Goal: Task Accomplishment & Management: Use online tool/utility

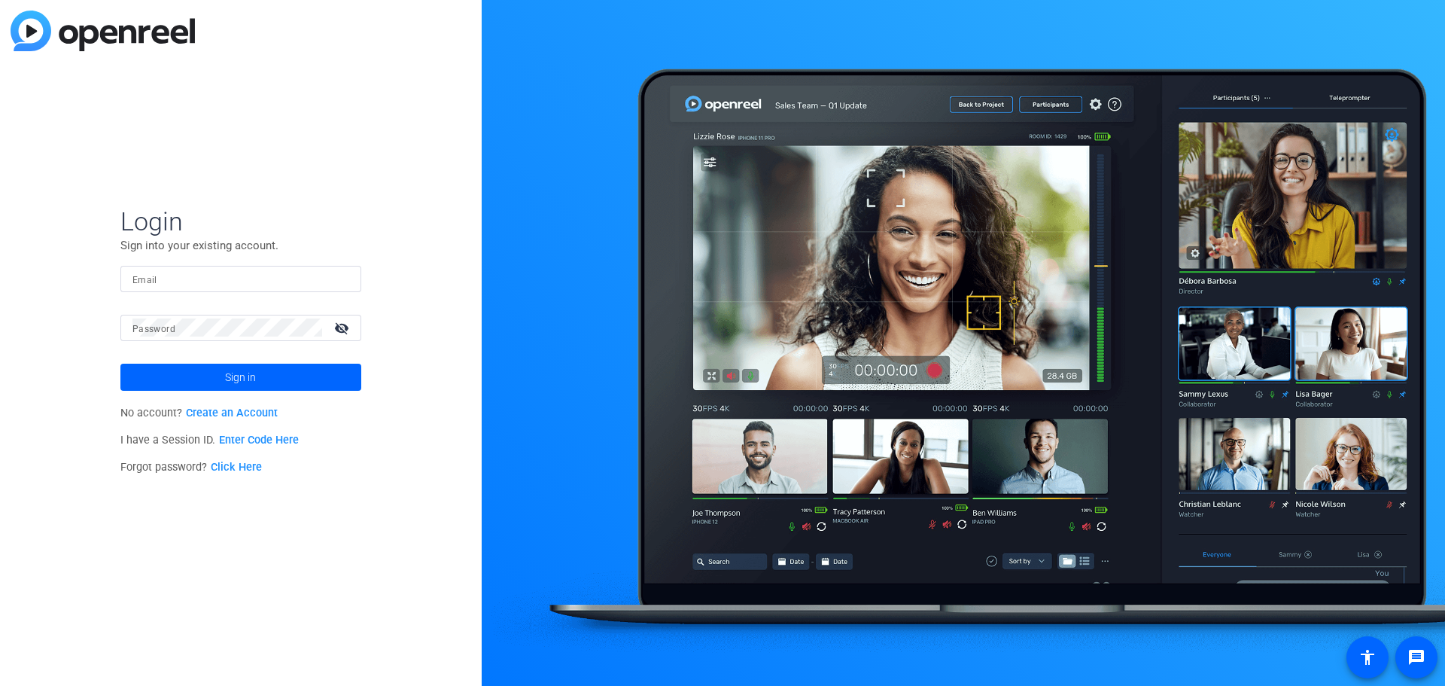
click at [233, 412] on link "Create an Account" at bounding box center [232, 412] width 92 height 13
click at [223, 280] on input "Email" at bounding box center [240, 278] width 217 height 18
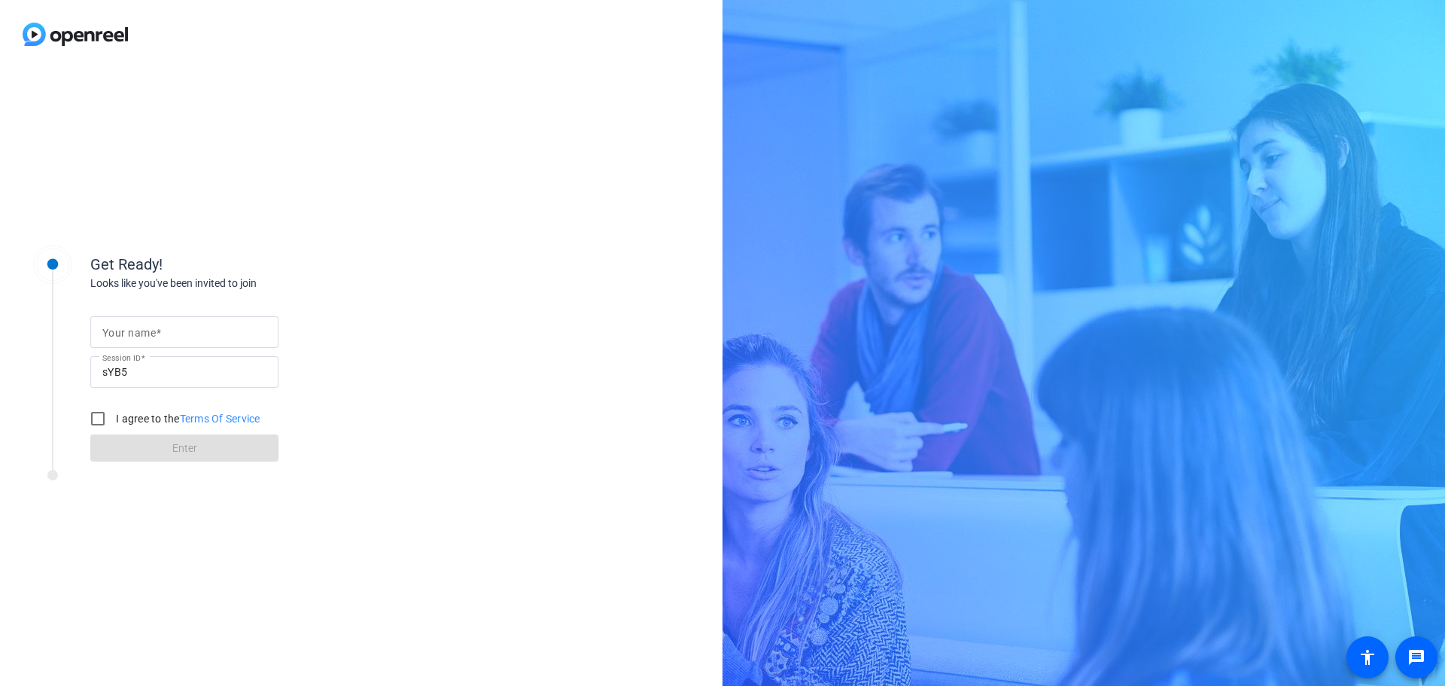
click at [187, 334] on input "Your name" at bounding box center [184, 332] width 164 height 18
type input "[PERSON_NAME]"
click at [103, 418] on input "I agree to the Terms Of Service" at bounding box center [98, 418] width 30 height 30
checkbox input "true"
click at [136, 450] on span at bounding box center [184, 448] width 188 height 36
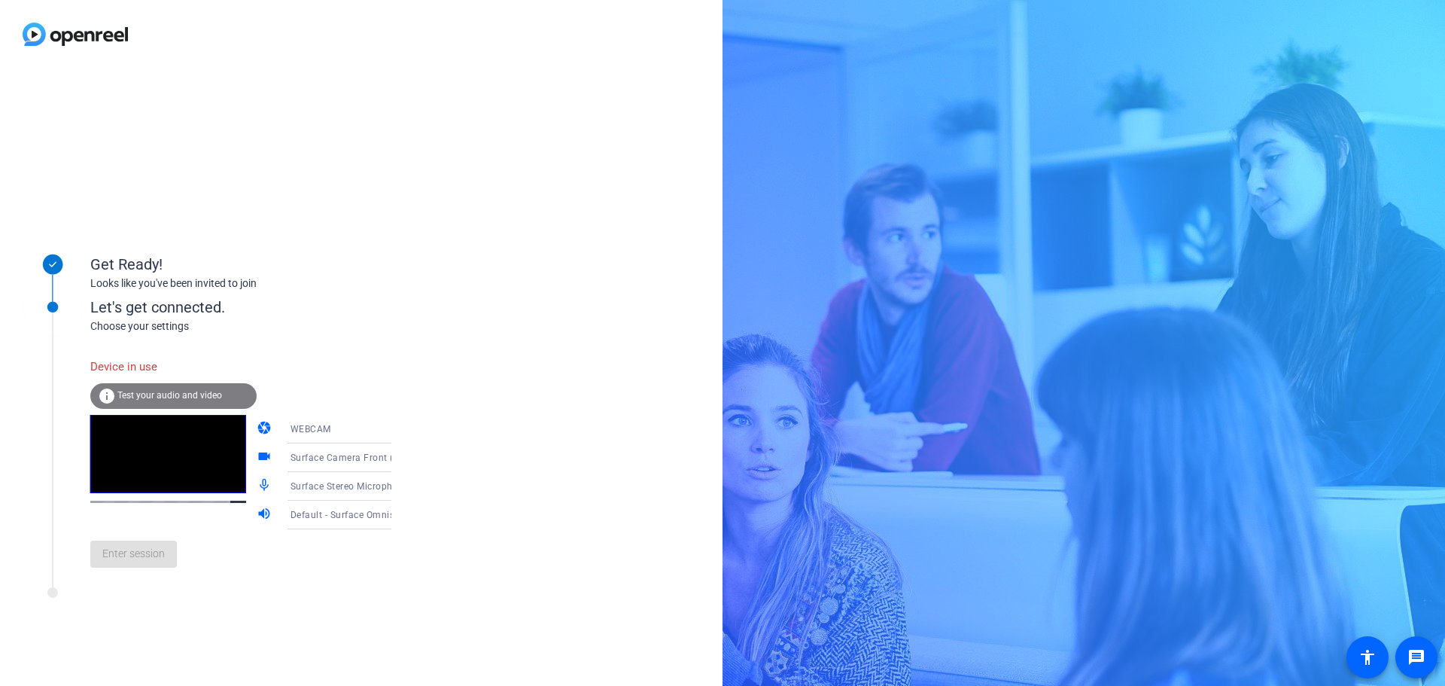
click at [351, 421] on div "WEBCAM" at bounding box center [347, 428] width 113 height 19
click at [353, 428] on div at bounding box center [722, 343] width 1445 height 686
click at [351, 457] on span "Surface Camera Front (045e:0990)" at bounding box center [368, 457] width 154 height 12
click at [351, 457] on div at bounding box center [722, 343] width 1445 height 686
click at [342, 485] on span "Surface Stereo Microphones (Surface High Definition Audio)" at bounding box center [423, 485] width 264 height 12
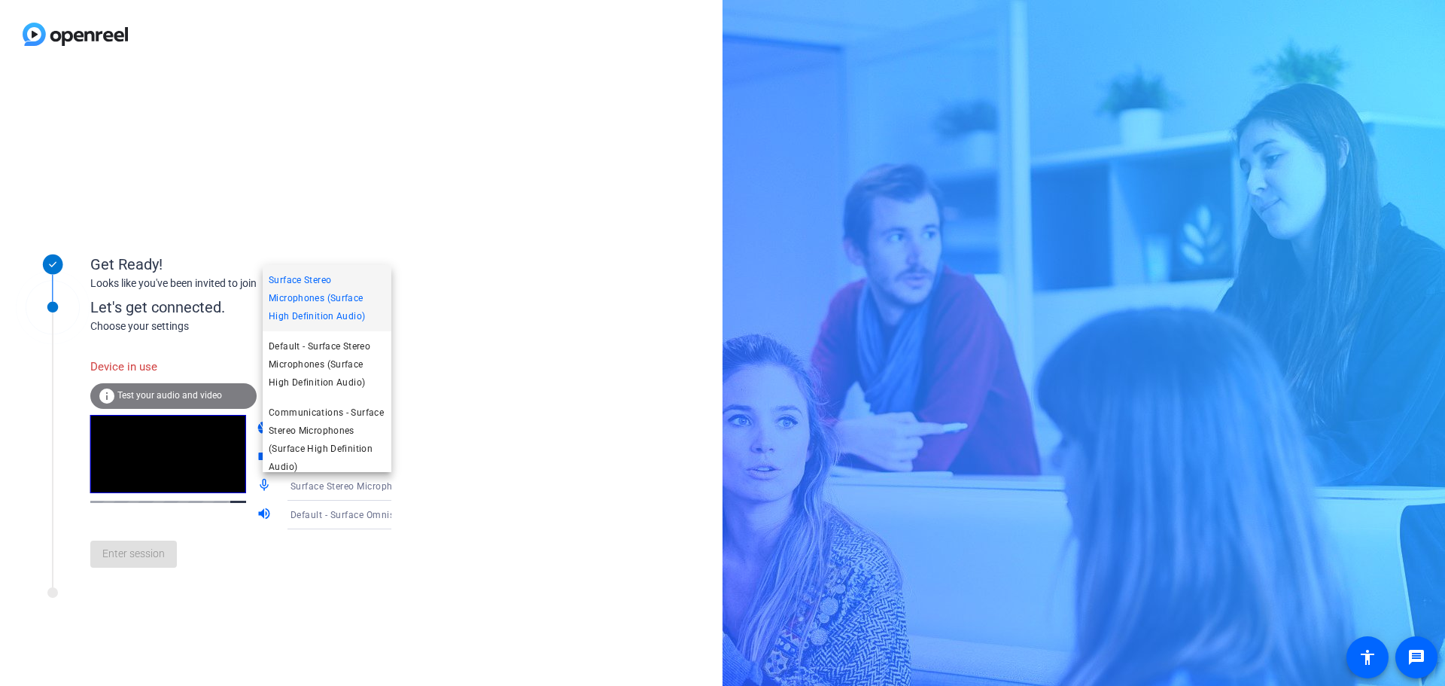
click at [342, 485] on div at bounding box center [722, 343] width 1445 height 686
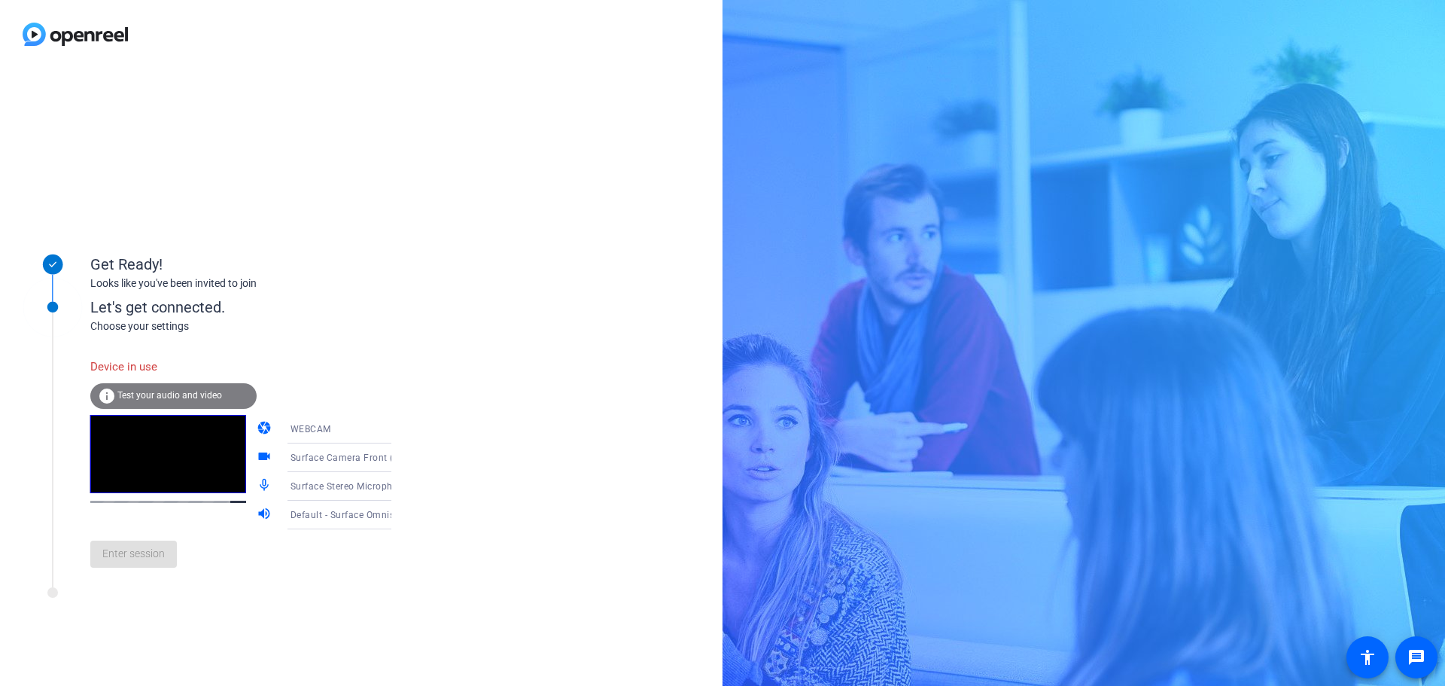
click at [197, 392] on span "Test your audio and video" at bounding box center [169, 395] width 105 height 11
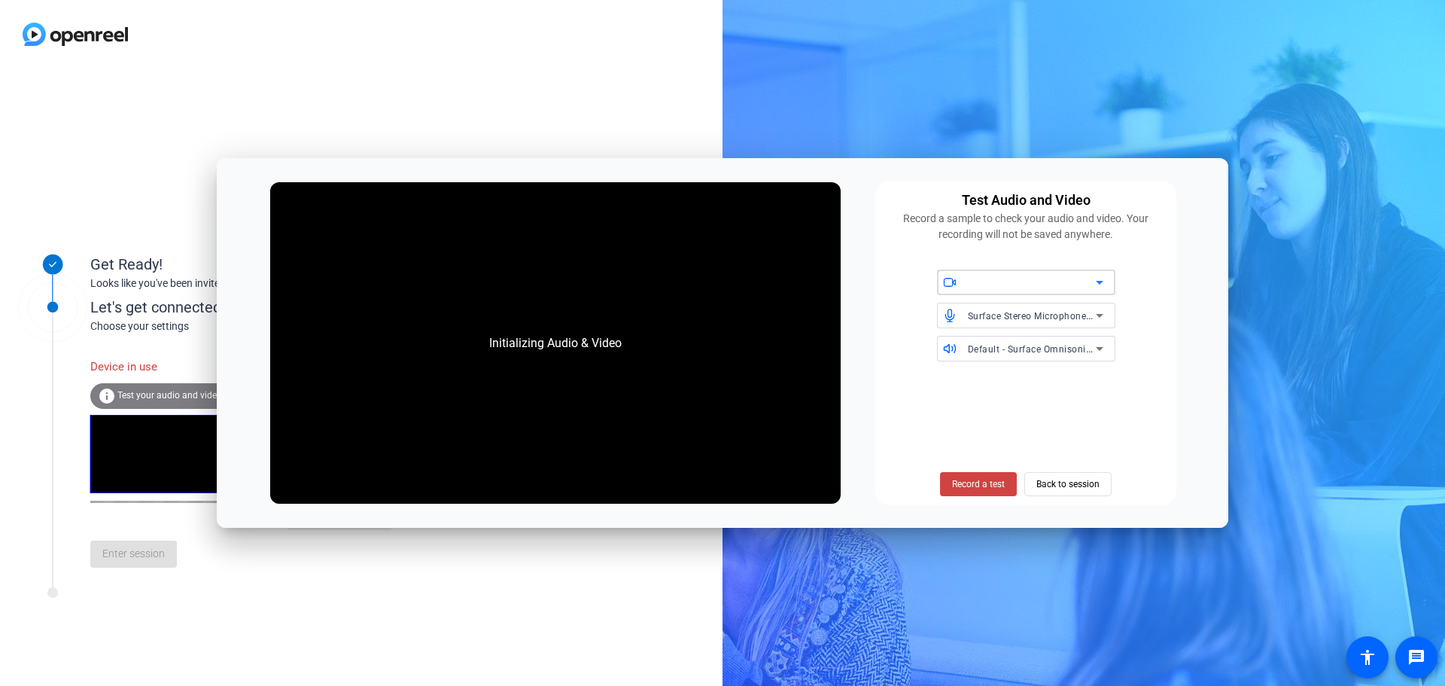
click at [1062, 289] on div at bounding box center [1032, 282] width 128 height 18
click at [1054, 312] on span "Surface Camera Front (045e:0990)" at bounding box center [1024, 313] width 151 height 18
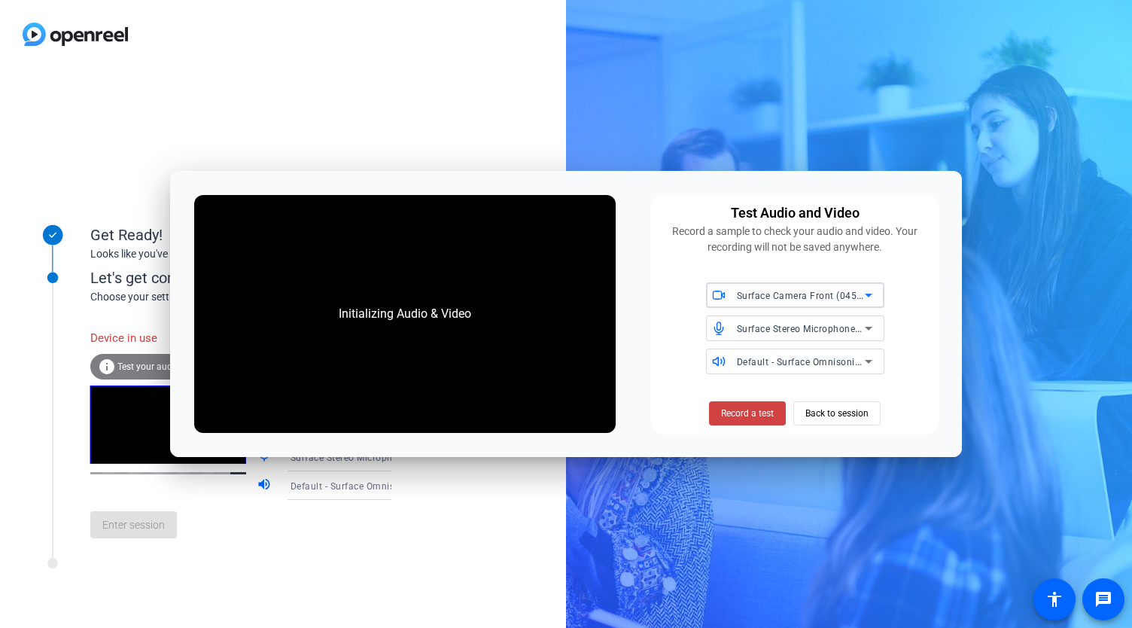
click at [852, 300] on span "Surface Camera Front (045e:0990)" at bounding box center [814, 295] width 154 height 12
click at [849, 326] on span "Surface Camera Front (045e:0990)" at bounding box center [793, 326] width 151 height 18
click at [861, 335] on icon at bounding box center [869, 328] width 18 height 18
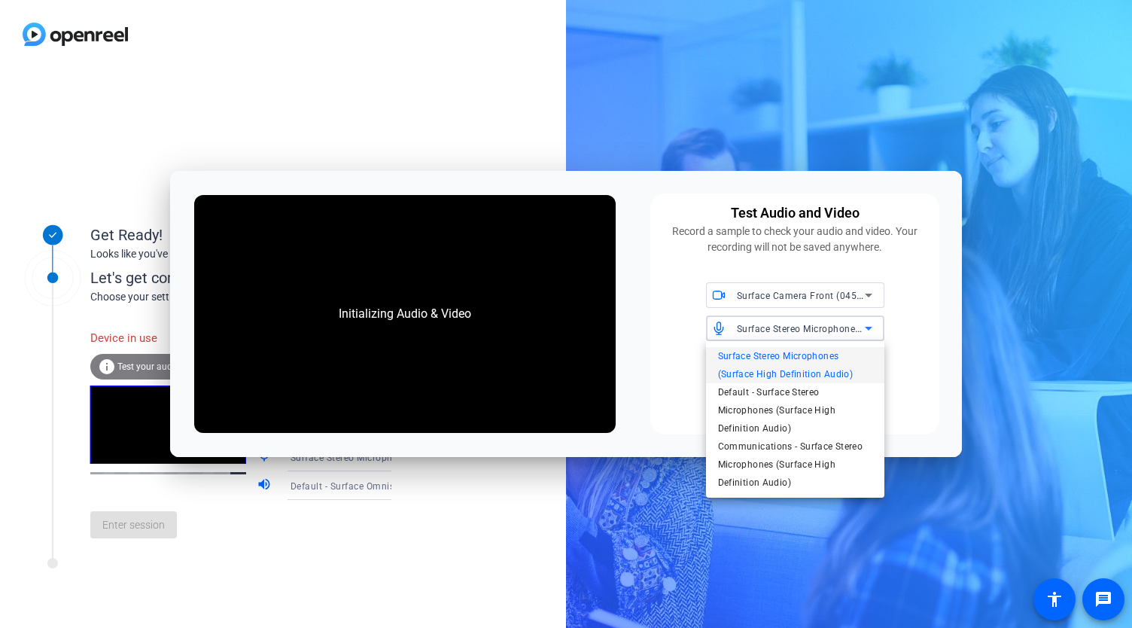
click at [861, 335] on div at bounding box center [566, 314] width 1132 height 628
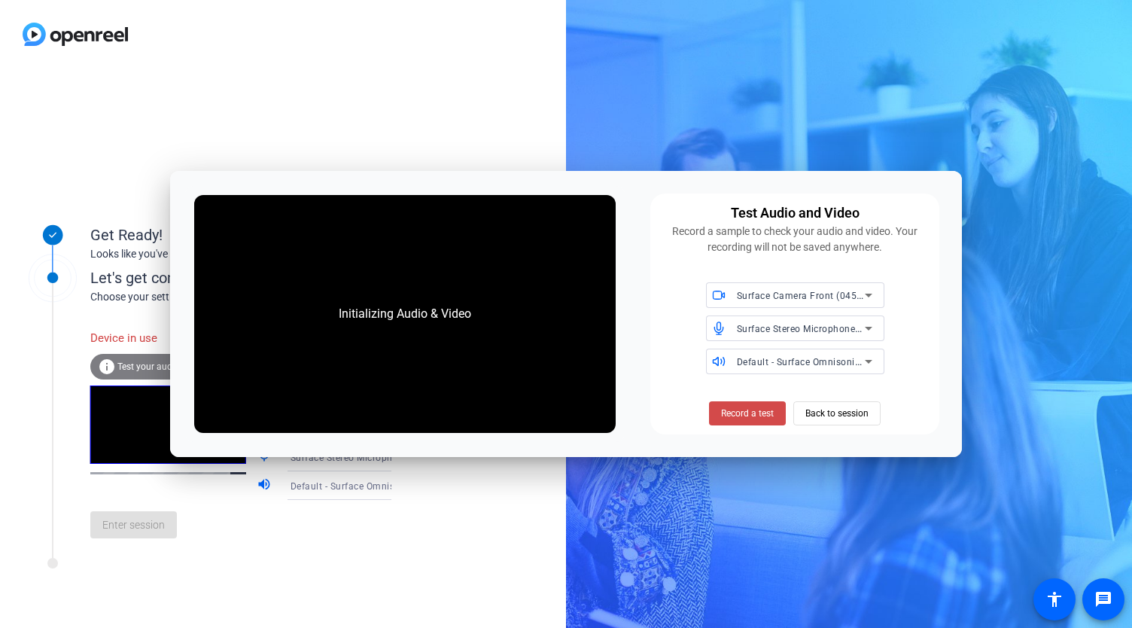
click at [771, 416] on span "Record a test" at bounding box center [747, 413] width 53 height 14
click at [765, 411] on span "Record a test" at bounding box center [747, 413] width 53 height 14
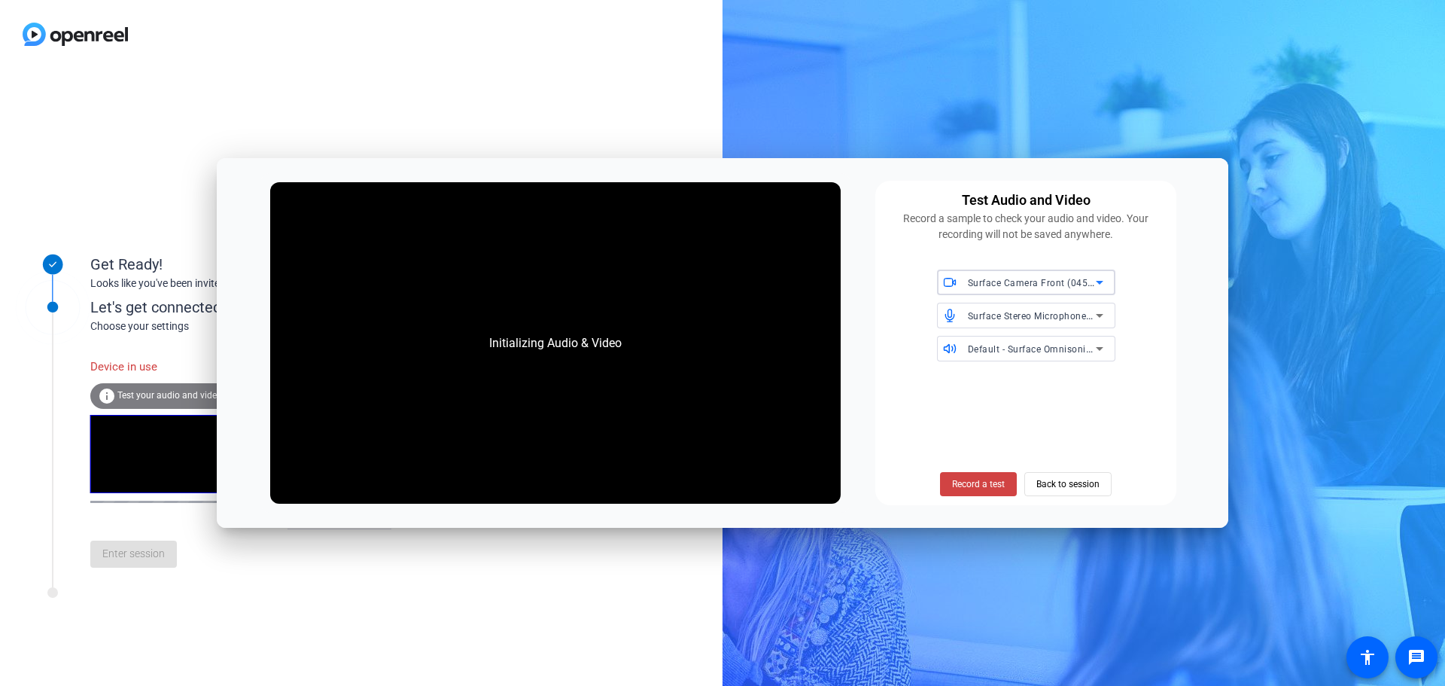
click at [1101, 278] on icon at bounding box center [1100, 282] width 18 height 18
click at [1101, 278] on div at bounding box center [722, 343] width 1445 height 686
click at [979, 481] on span "Record a test" at bounding box center [978, 484] width 53 height 14
click at [1047, 486] on span "Back to session" at bounding box center [1067, 484] width 63 height 29
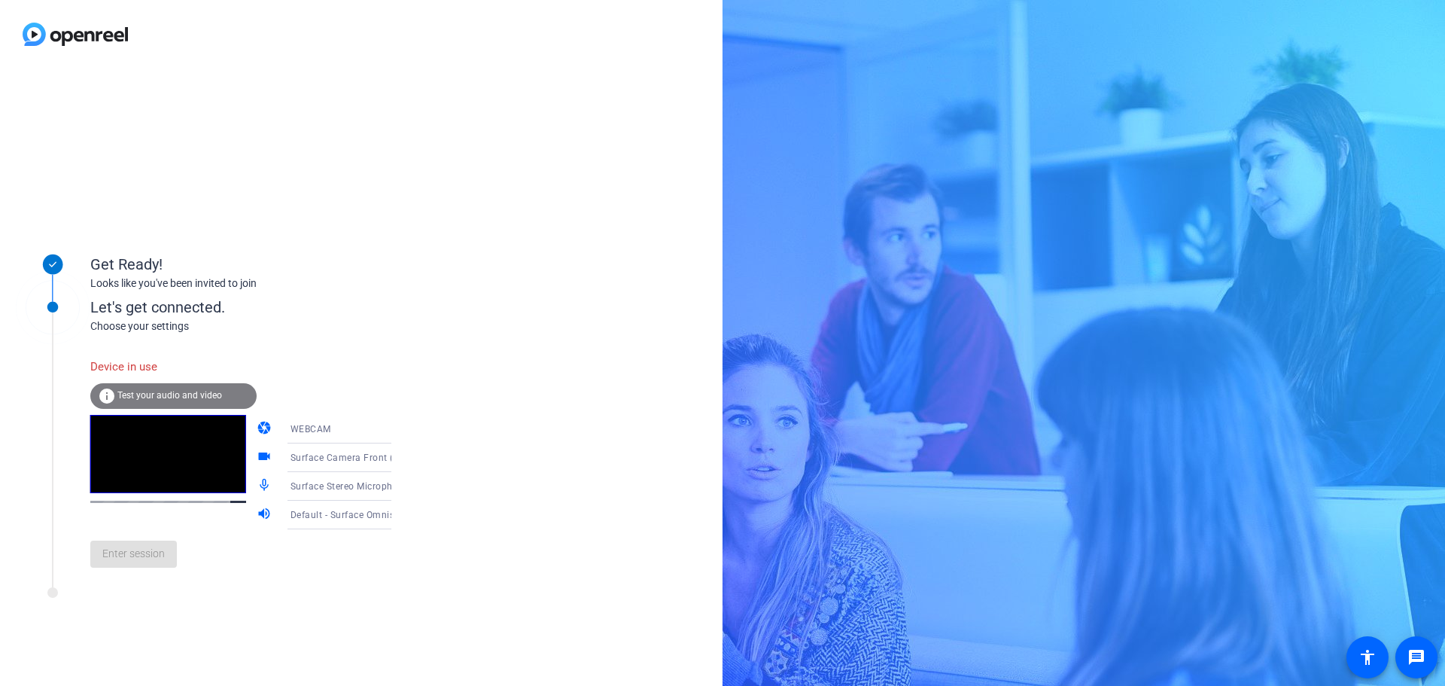
click at [355, 437] on div "WEBCAM" at bounding box center [347, 428] width 113 height 19
click at [355, 437] on div at bounding box center [722, 343] width 1445 height 686
click at [351, 458] on span "Surface Camera Front (045e:0990)" at bounding box center [368, 457] width 154 height 12
click at [351, 458] on div at bounding box center [722, 343] width 1445 height 686
click at [349, 437] on div "WEBCAM" at bounding box center [347, 428] width 113 height 19
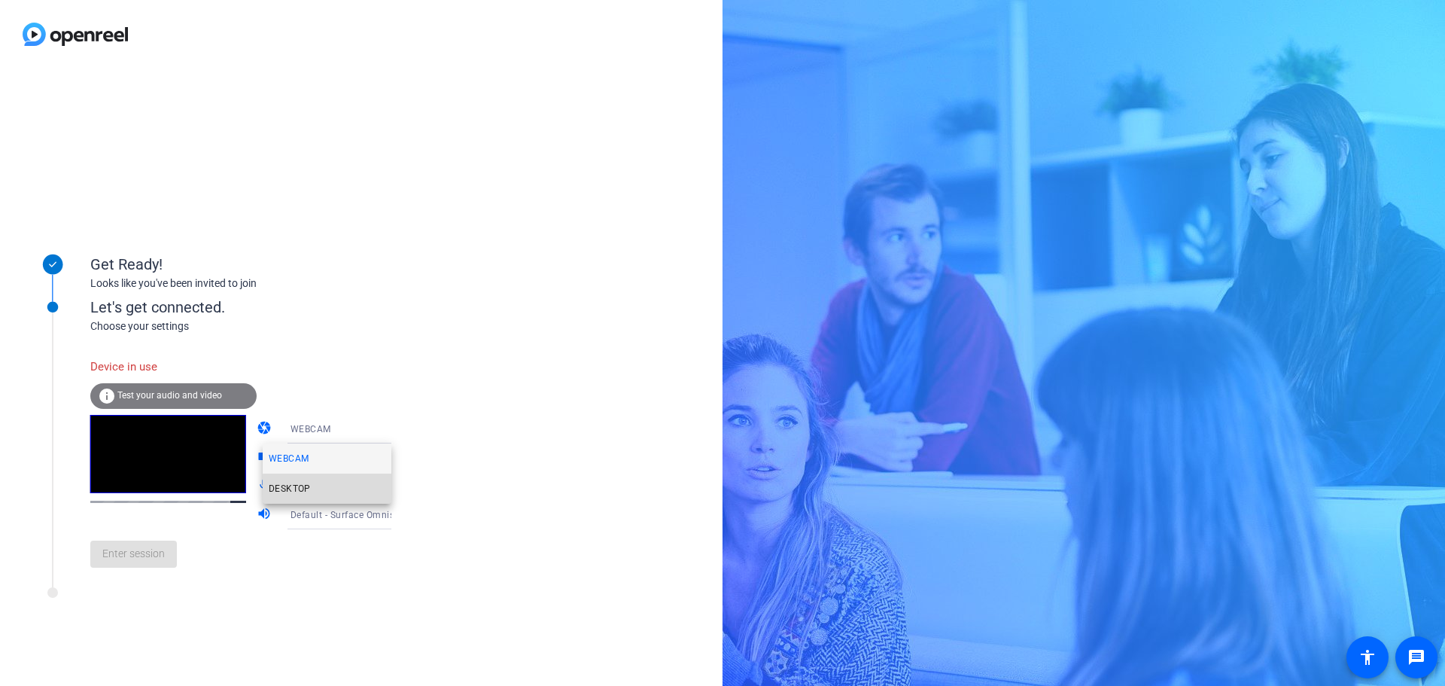
click at [345, 490] on mat-option "DESKTOP" at bounding box center [327, 488] width 129 height 30
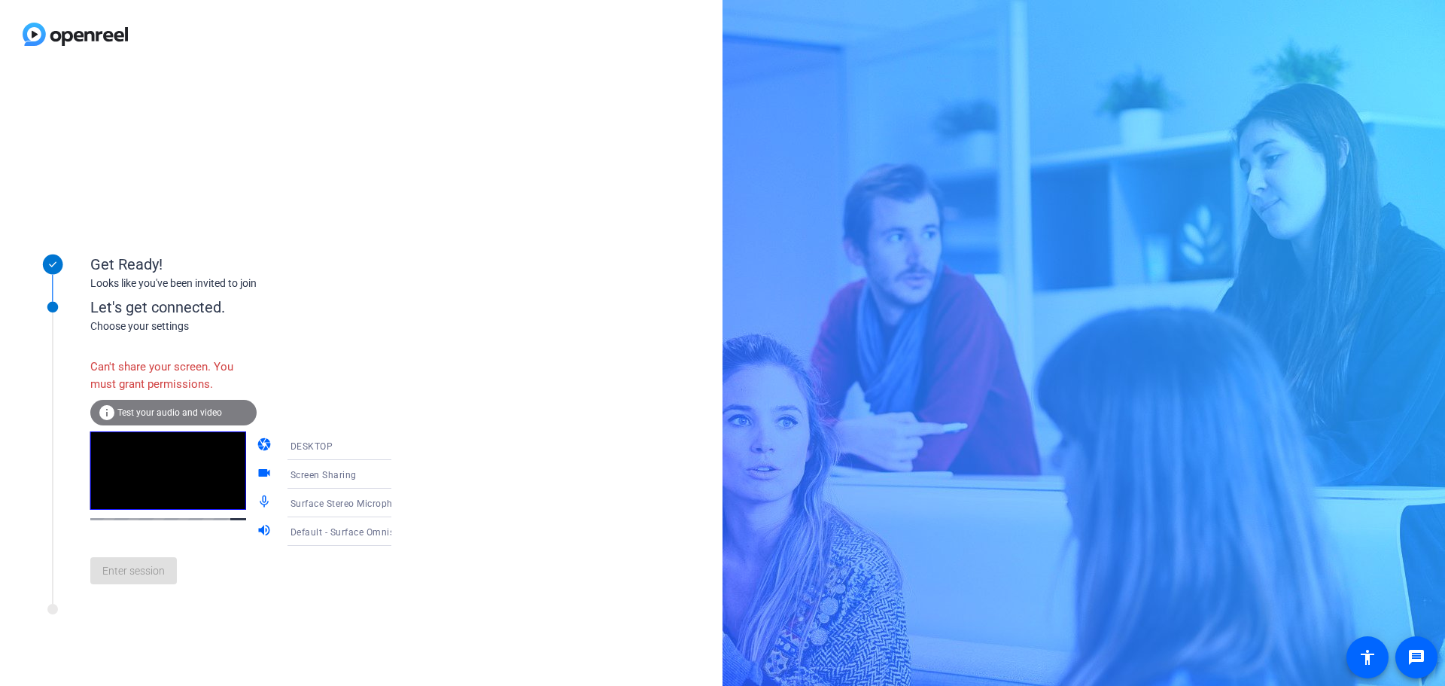
click at [397, 479] on icon at bounding box center [406, 474] width 18 height 18
click at [373, 479] on div at bounding box center [722, 343] width 1445 height 686
click at [397, 536] on icon at bounding box center [406, 531] width 18 height 18
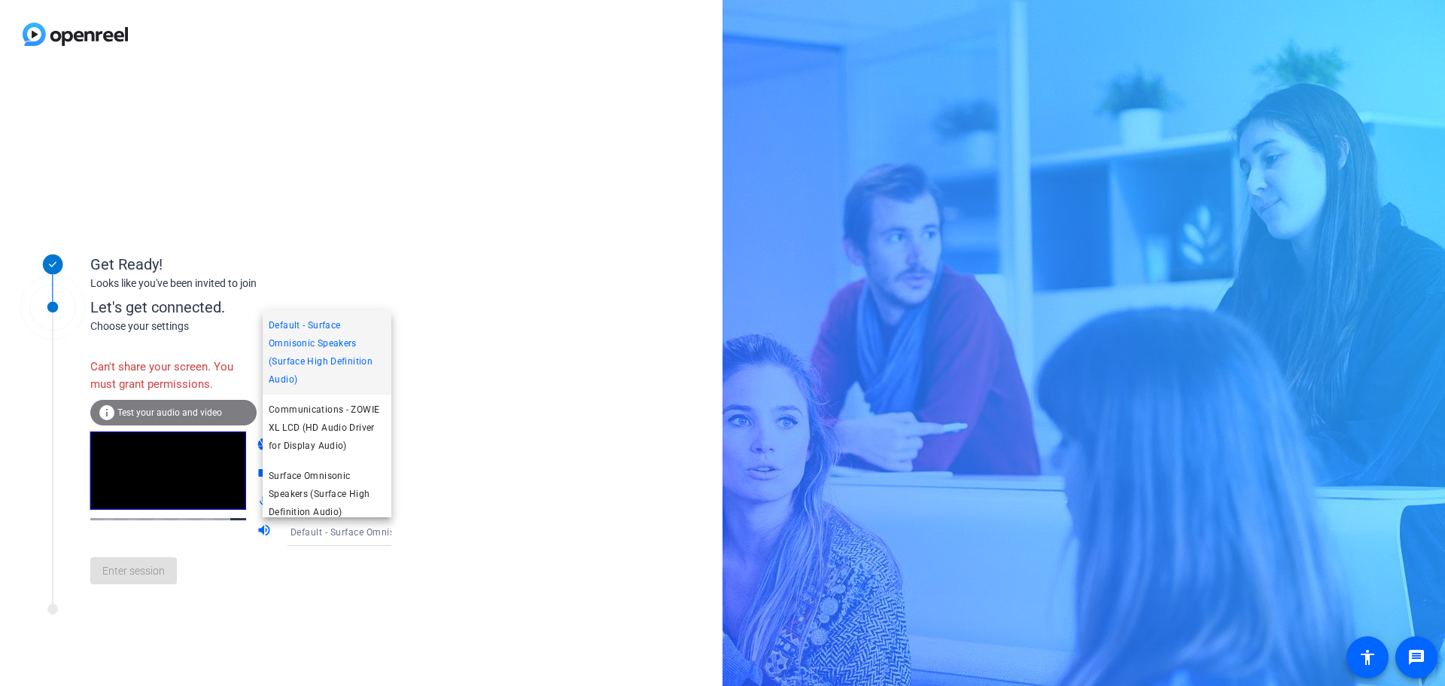
click at [367, 536] on div at bounding box center [722, 343] width 1445 height 686
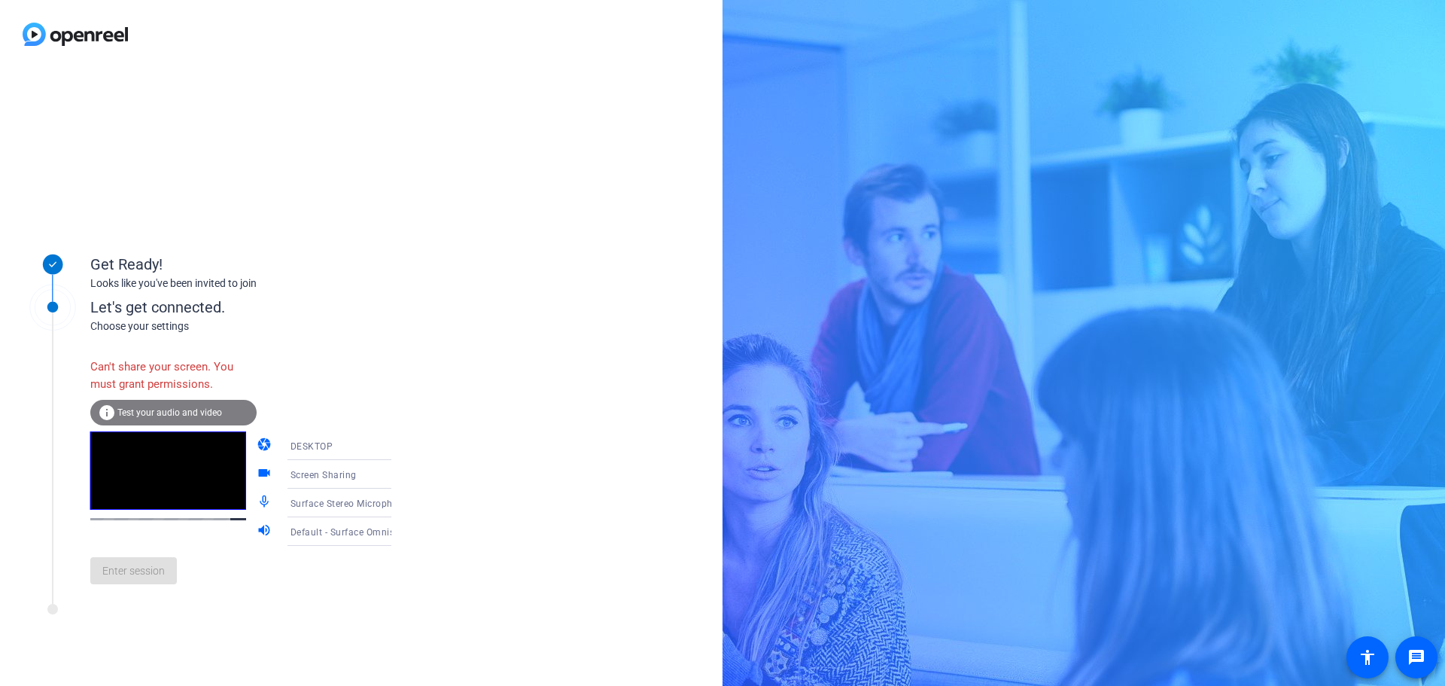
click at [336, 455] on div "DESKTOP" at bounding box center [351, 445] width 120 height 29
click at [330, 475] on mat-option "WEBCAM" at bounding box center [327, 475] width 129 height 30
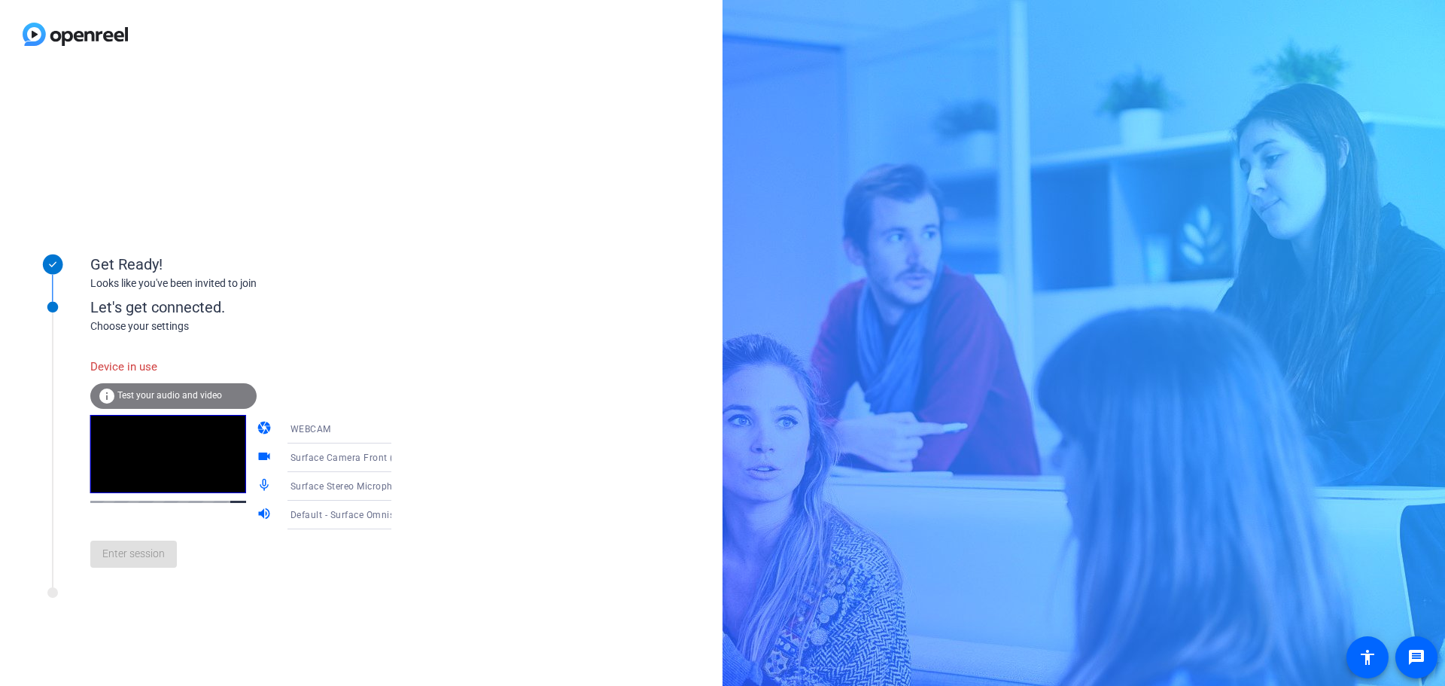
click at [397, 458] on icon at bounding box center [406, 458] width 18 height 18
click at [378, 458] on div at bounding box center [722, 343] width 1445 height 686
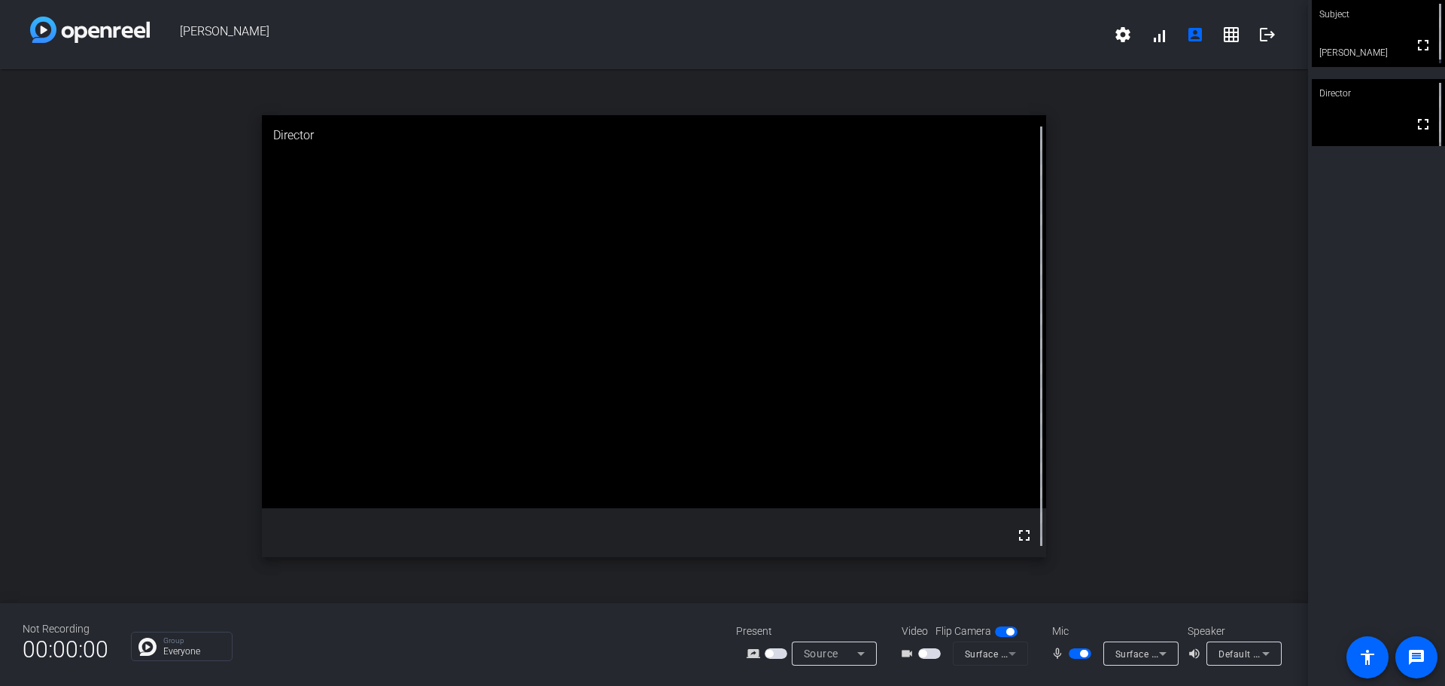
click at [1082, 652] on span "button" at bounding box center [1084, 654] width 8 height 8
click at [1086, 647] on mat-slide-toggle at bounding box center [1082, 653] width 26 height 16
click at [1082, 652] on span "button" at bounding box center [1080, 653] width 23 height 11
click at [1376, 14] on div "Subject" at bounding box center [1378, 14] width 133 height 29
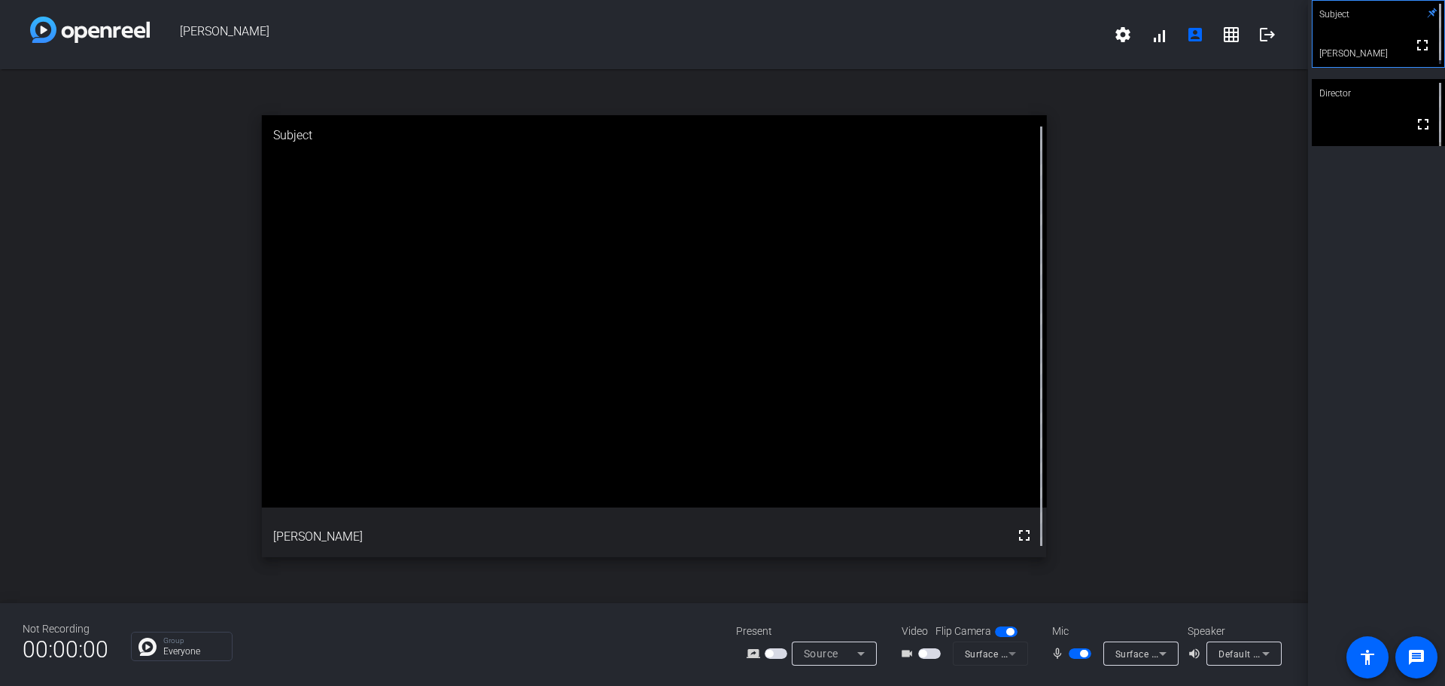
click at [1077, 656] on span "button" at bounding box center [1080, 653] width 23 height 11
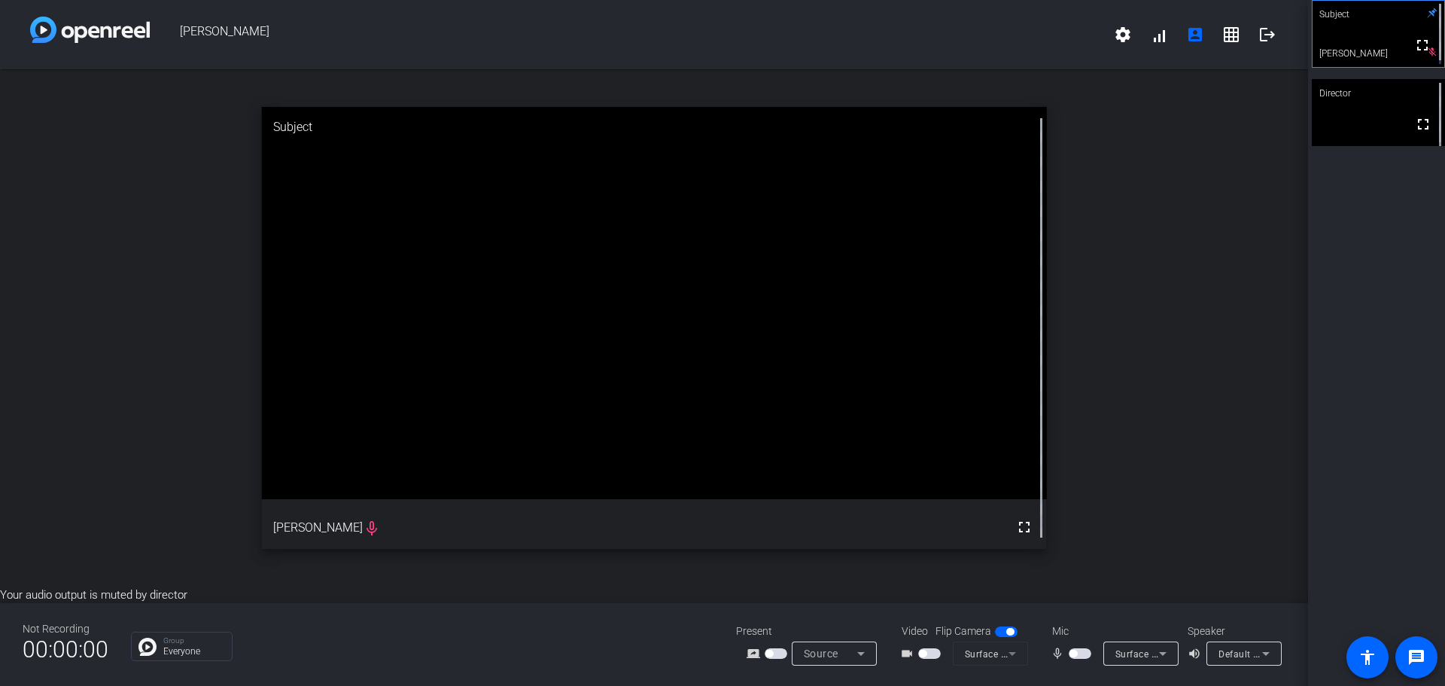
click at [990, 656] on mat-form-field "Surface Camera Front (045e:0990)" at bounding box center [990, 653] width 75 height 24
drag, startPoint x: 1003, startPoint y: 656, endPoint x: 1013, endPoint y: 657, distance: 9.8
click at [1009, 657] on mat-form-field "Surface Camera Front (045e:0990)" at bounding box center [990, 653] width 75 height 24
click at [1018, 657] on mat-form-field "Surface Camera Front (045e:0990)" at bounding box center [990, 653] width 75 height 24
click at [933, 656] on span "button" at bounding box center [929, 653] width 23 height 11
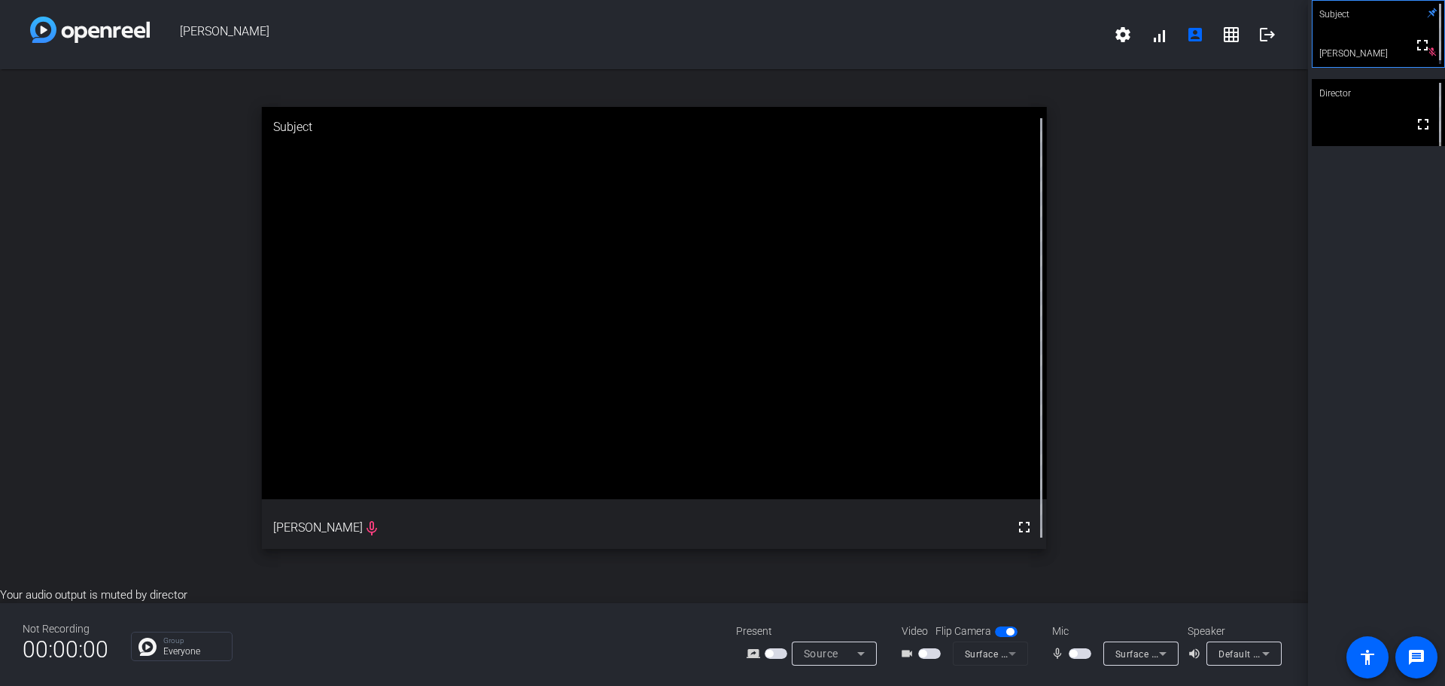
click at [932, 656] on span "button" at bounding box center [929, 653] width 23 height 11
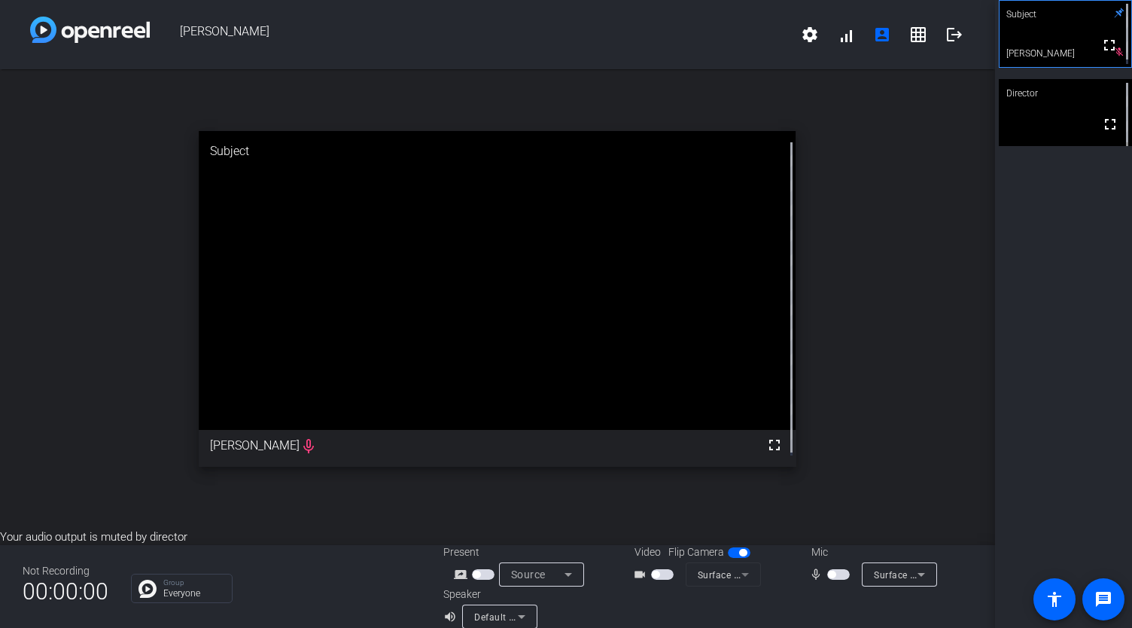
click at [704, 597] on div at bounding box center [723, 594] width 75 height 17
click at [668, 568] on mat-slide-toggle at bounding box center [664, 574] width 26 height 16
click at [657, 577] on span "button" at bounding box center [662, 574] width 23 height 11
click at [559, 578] on icon at bounding box center [568, 574] width 18 height 18
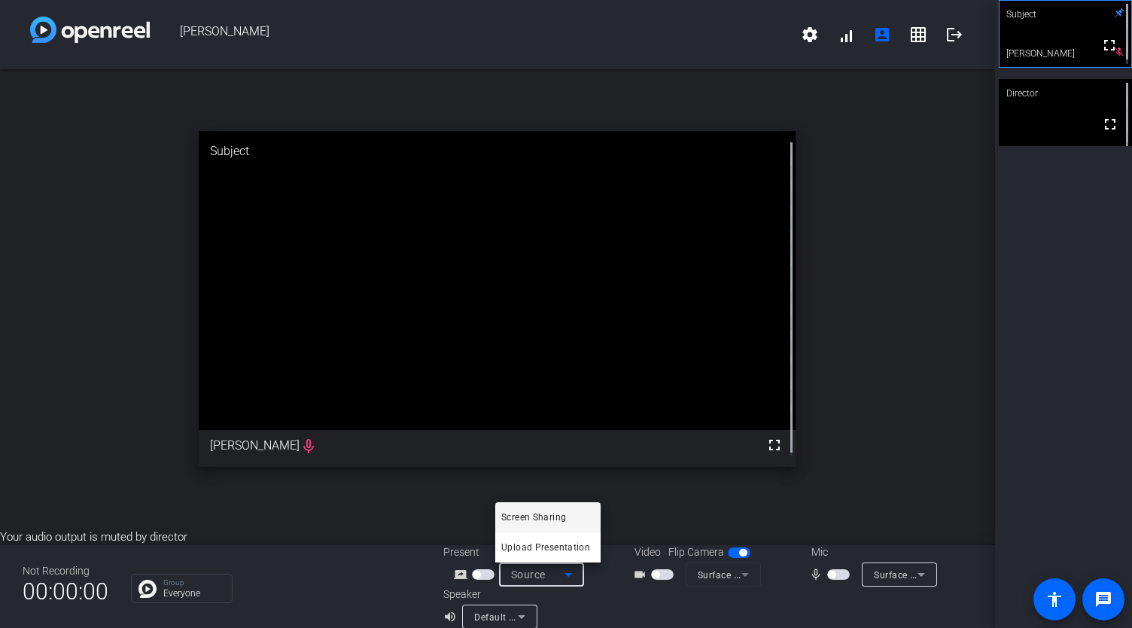
click at [560, 579] on div at bounding box center [566, 314] width 1132 height 628
click at [860, 299] on div "open_in_new Subject fullscreen Hannah mic_none" at bounding box center [497, 298] width 995 height 459
click at [659, 576] on span "button" at bounding box center [662, 574] width 23 height 11
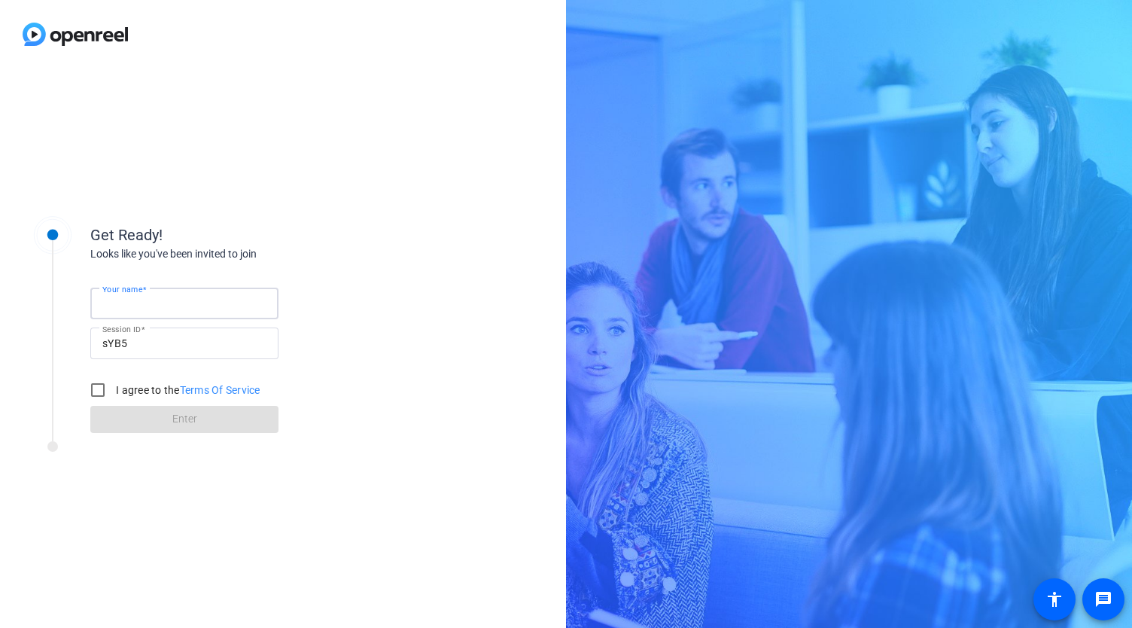
click at [214, 306] on input "Your name" at bounding box center [184, 303] width 164 height 18
type input "[PERSON_NAME]"
click at [102, 391] on input "I agree to the Terms Of Service" at bounding box center [98, 390] width 30 height 30
checkbox input "true"
click at [151, 410] on span at bounding box center [184, 419] width 188 height 36
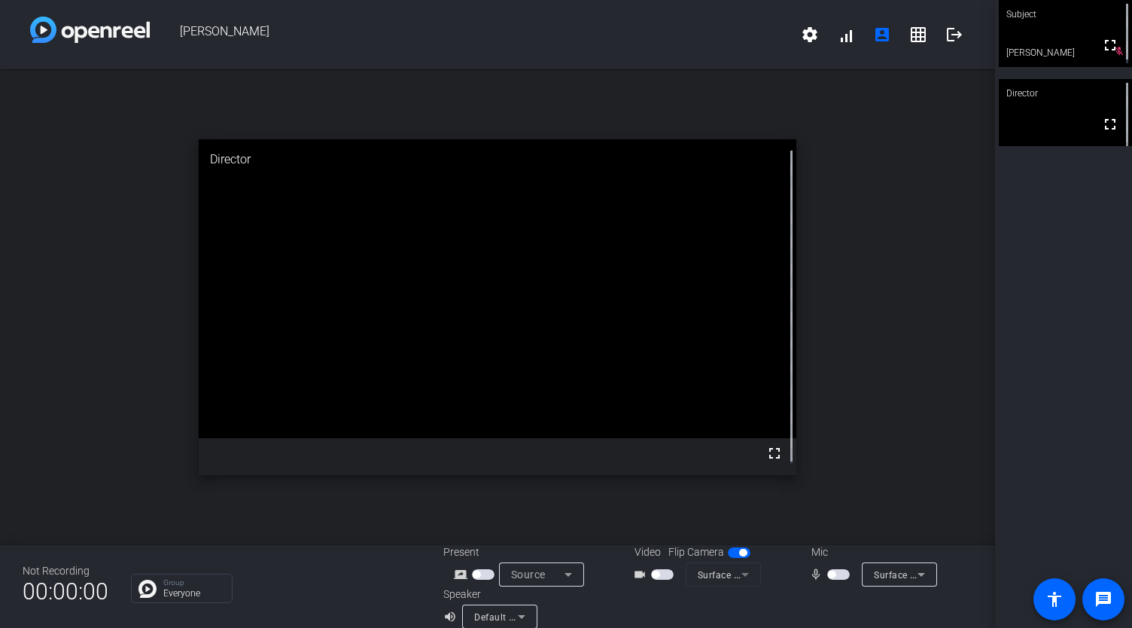
click at [659, 579] on span "button" at bounding box center [662, 574] width 23 height 11
click at [828, 572] on span "button" at bounding box center [832, 574] width 8 height 8
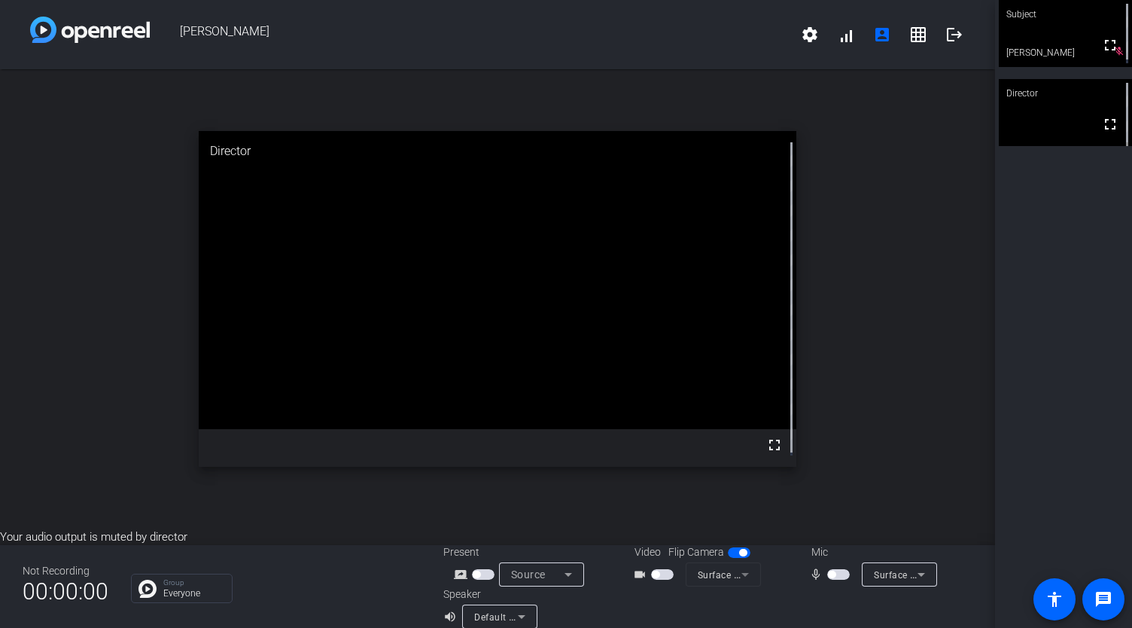
click at [652, 573] on span "button" at bounding box center [656, 574] width 8 height 8
click at [660, 573] on span "button" at bounding box center [662, 574] width 23 height 11
click at [660, 574] on span "button" at bounding box center [662, 574] width 23 height 11
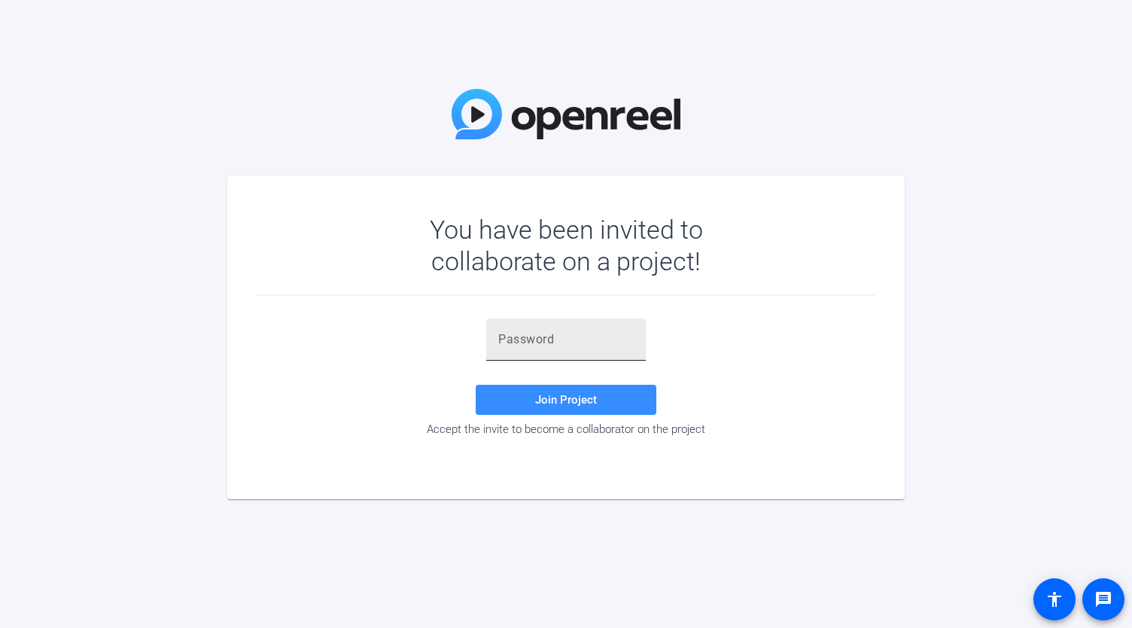
click at [527, 340] on input "text" at bounding box center [565, 339] width 135 height 18
click at [551, 345] on input "text" at bounding box center [565, 339] width 135 height 18
paste input "'M+$7l"
click at [564, 393] on span "Join Project" at bounding box center [566, 400] width 62 height 14
click at [499, 338] on input "'M+$7l" at bounding box center [565, 339] width 135 height 18
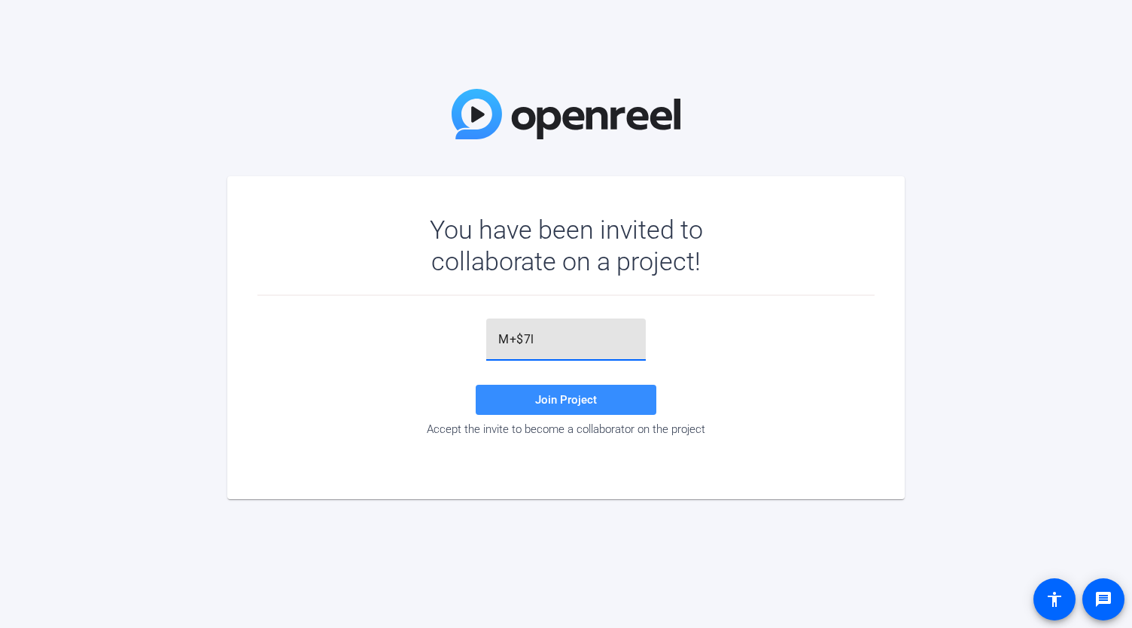
type input "M+$7l"
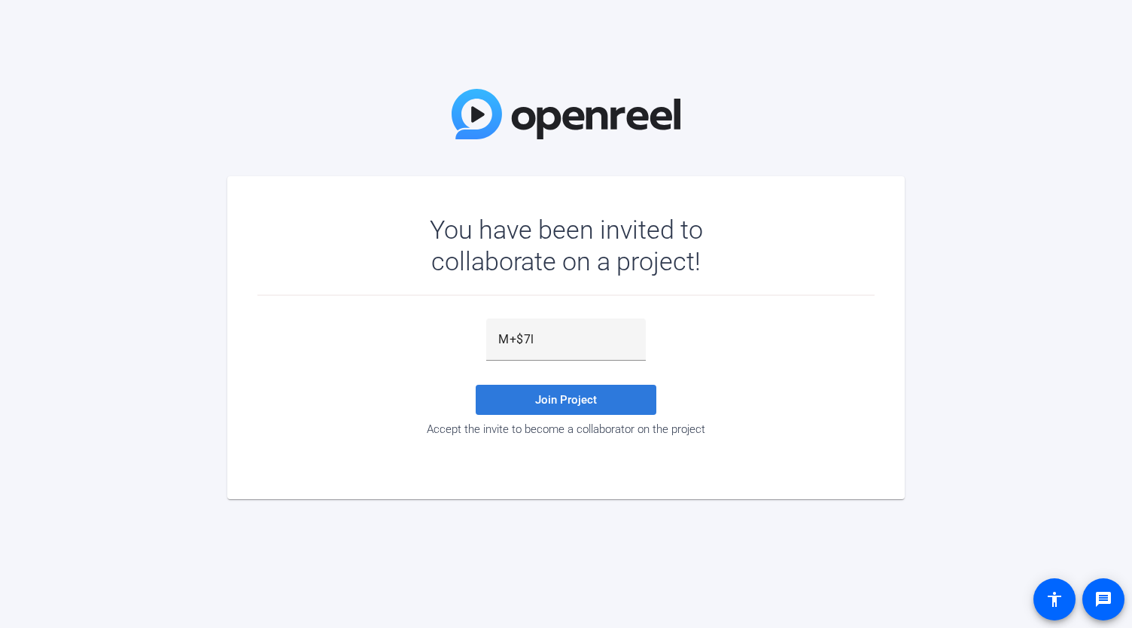
click at [566, 405] on span "Join Project" at bounding box center [566, 400] width 62 height 14
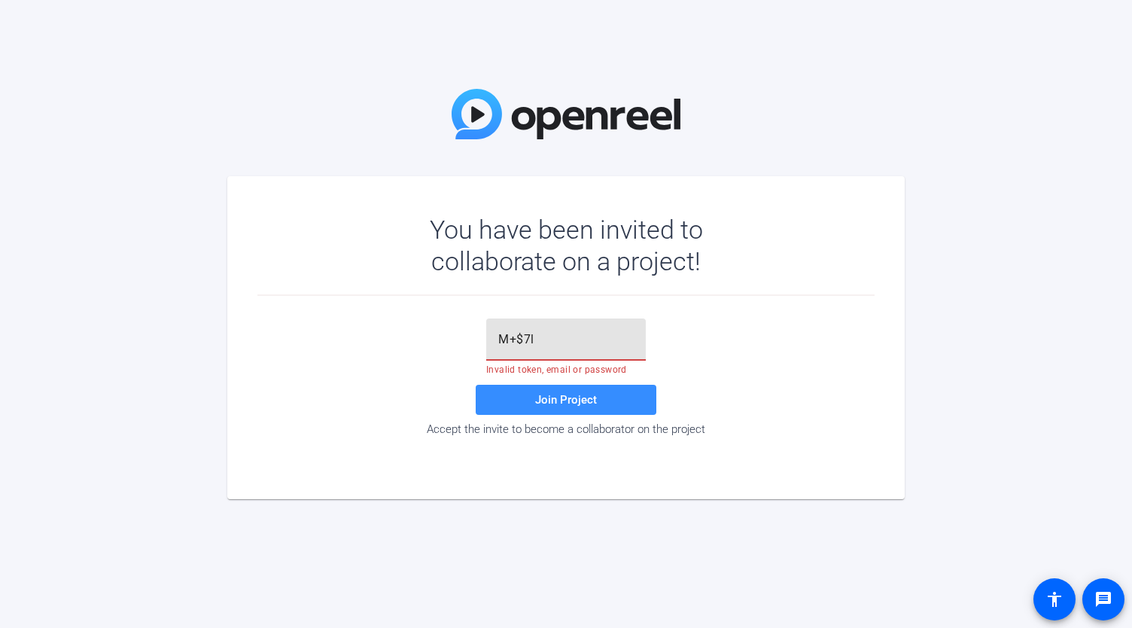
drag, startPoint x: 551, startPoint y: 340, endPoint x: 484, endPoint y: 344, distance: 67.1
click at [484, 344] on div "M+$7l Invalid token, email or password Join Project Accept the invite to become…" at bounding box center [565, 376] width 617 height 117
paste input "'M+$7l"
type input "'M+$7l"
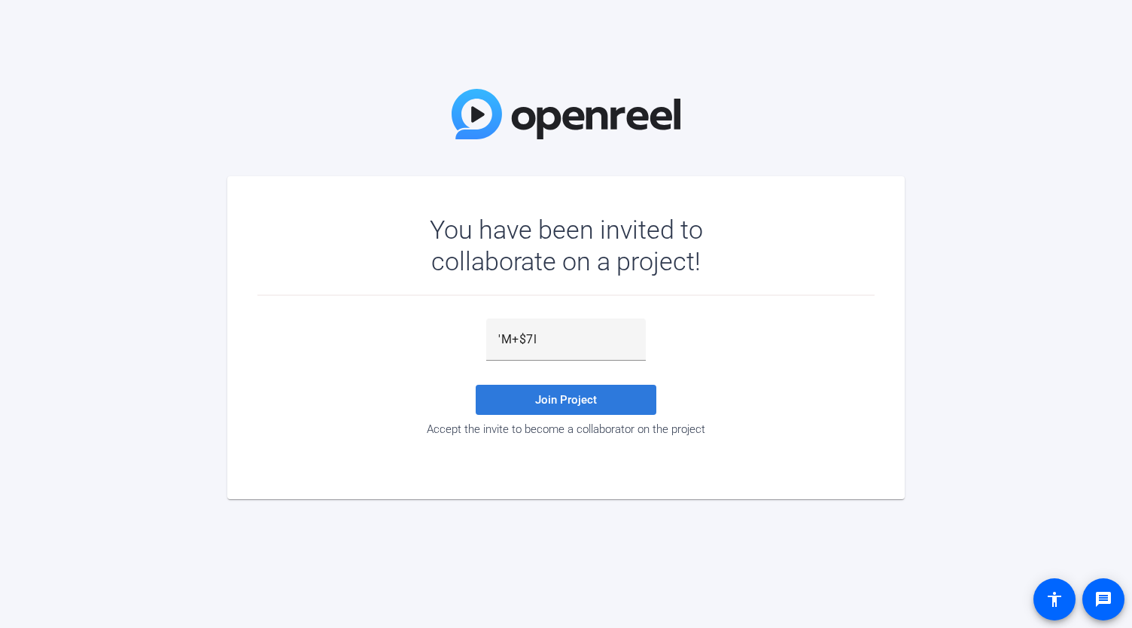
click at [574, 403] on span "Join Project" at bounding box center [566, 400] width 62 height 14
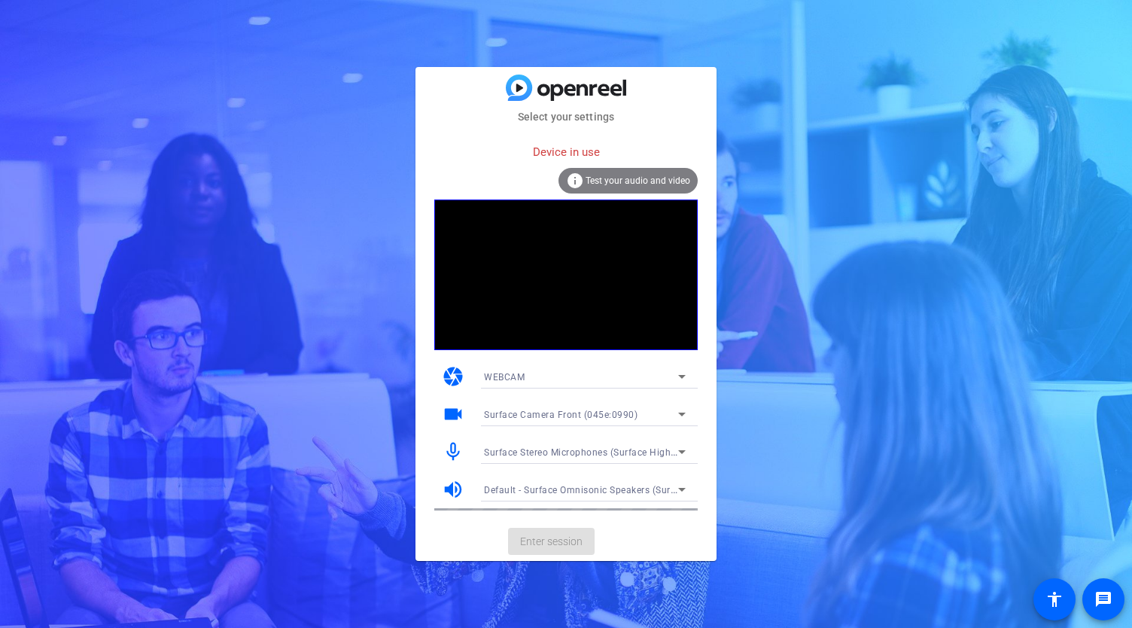
click at [549, 545] on mat-card-actions "Enter session" at bounding box center [565, 541] width 301 height 39
click at [626, 173] on div "info Test your audio and video" at bounding box center [627, 181] width 139 height 26
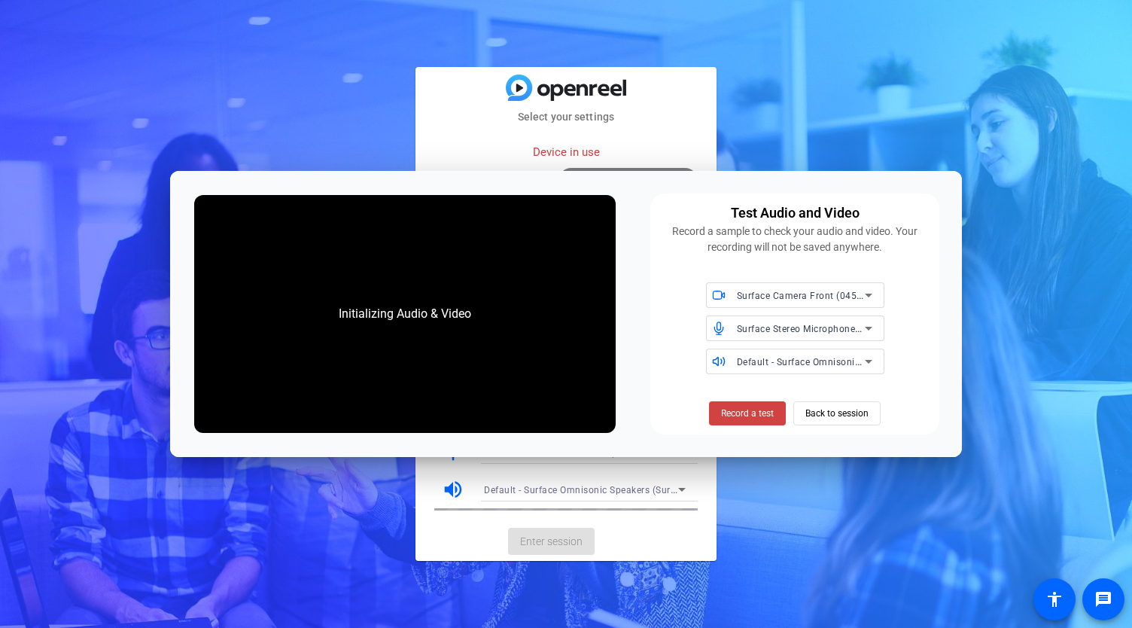
click at [570, 153] on div "Device in use" at bounding box center [565, 152] width 263 height 32
click at [846, 399] on span "Back to session" at bounding box center [836, 413] width 63 height 29
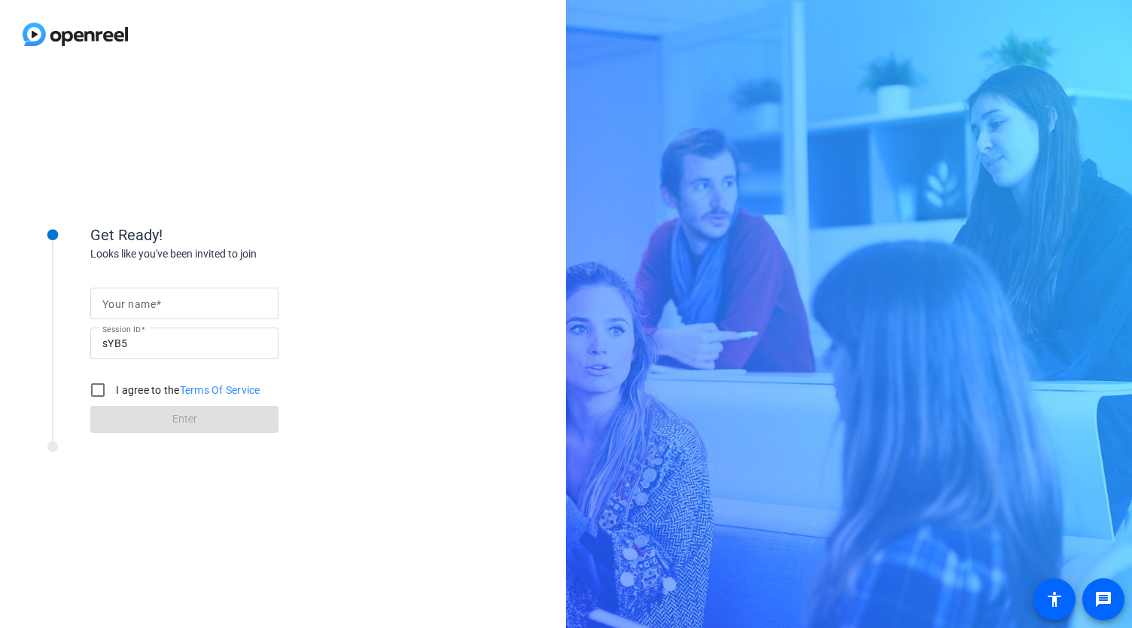
click at [158, 302] on span at bounding box center [158, 304] width 5 height 12
click at [158, 302] on input "Your name" at bounding box center [184, 303] width 164 height 18
click at [163, 309] on input "Your name" at bounding box center [184, 303] width 164 height 18
type input "[PERSON_NAME]"
drag, startPoint x: 80, startPoint y: 385, endPoint x: 99, endPoint y: 390, distance: 20.1
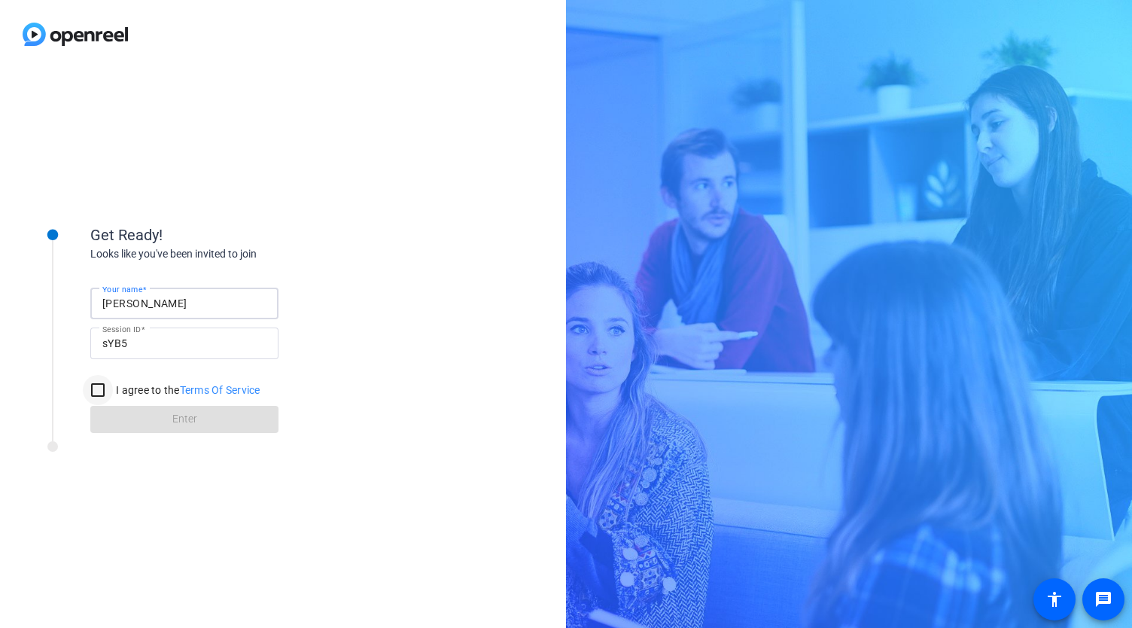
click at [86, 386] on div at bounding box center [98, 390] width 30 height 30
click at [101, 397] on input "I agree to the Terms Of Service" at bounding box center [98, 390] width 30 height 30
checkbox input "true"
click at [172, 415] on span at bounding box center [184, 419] width 188 height 36
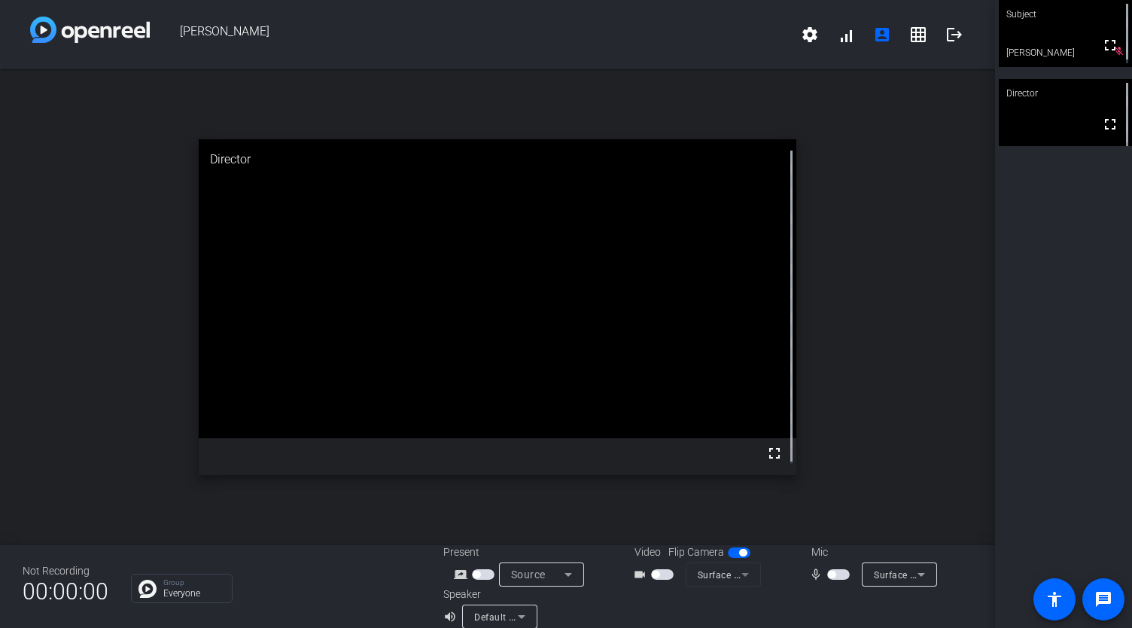
click at [834, 572] on span "button" at bounding box center [838, 574] width 23 height 11
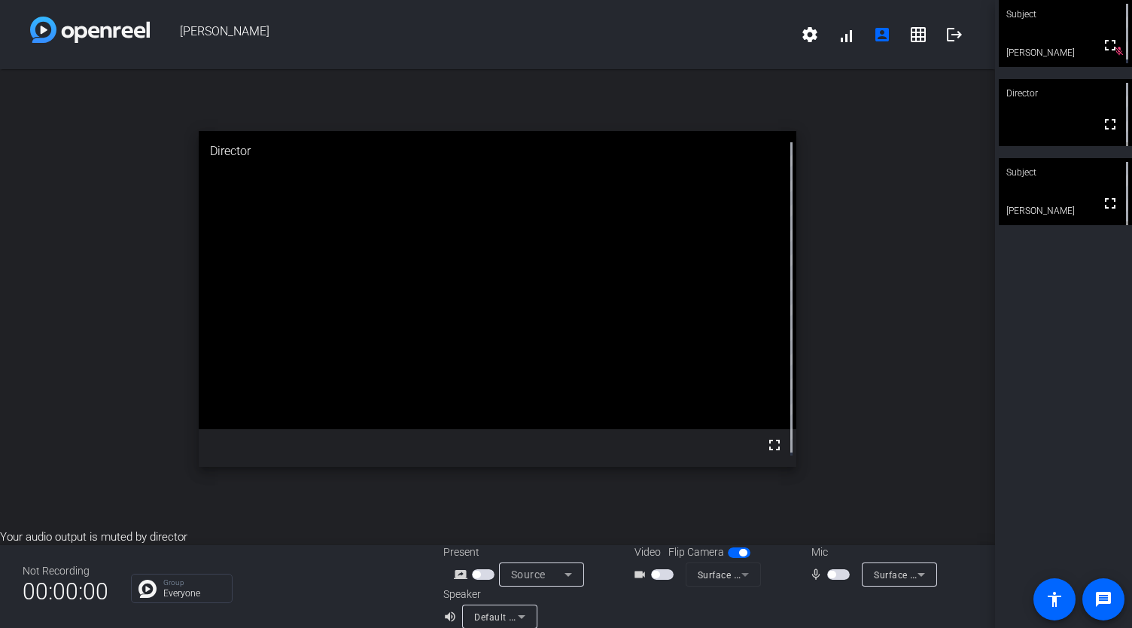
click at [835, 574] on span "button" at bounding box center [838, 574] width 23 height 11
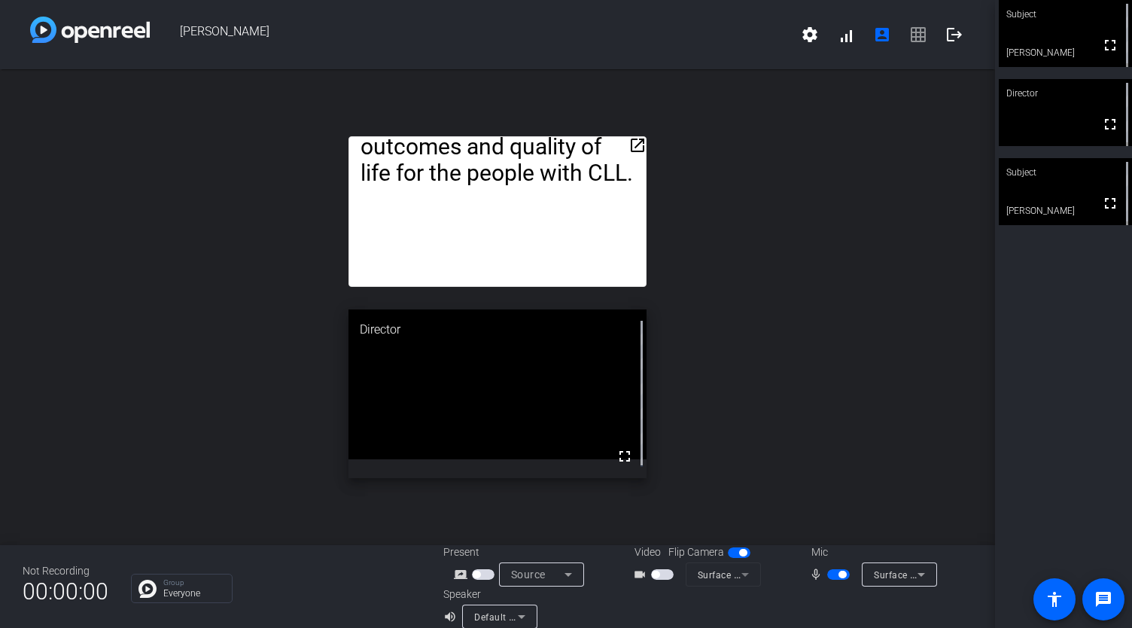
drag, startPoint x: 829, startPoint y: 567, endPoint x: 830, endPoint y: 581, distance: 13.6
click at [829, 567] on mat-slide-toggle at bounding box center [840, 574] width 26 height 16
click at [832, 576] on span "button" at bounding box center [838, 574] width 23 height 11
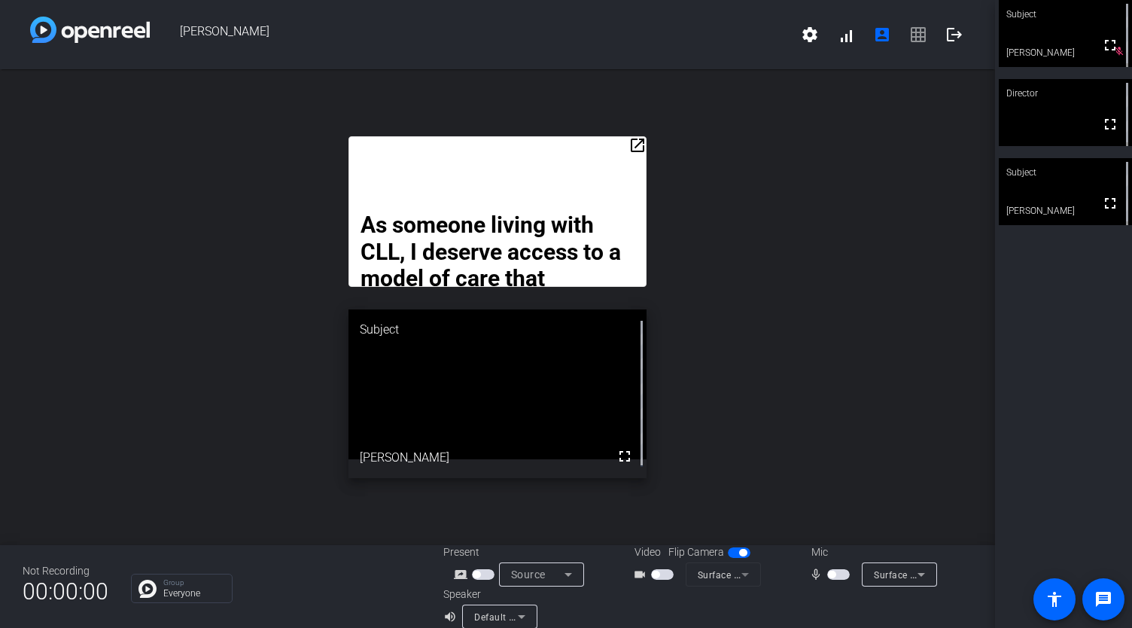
click at [635, 154] on mat-icon "open_in_new" at bounding box center [637, 145] width 18 height 18
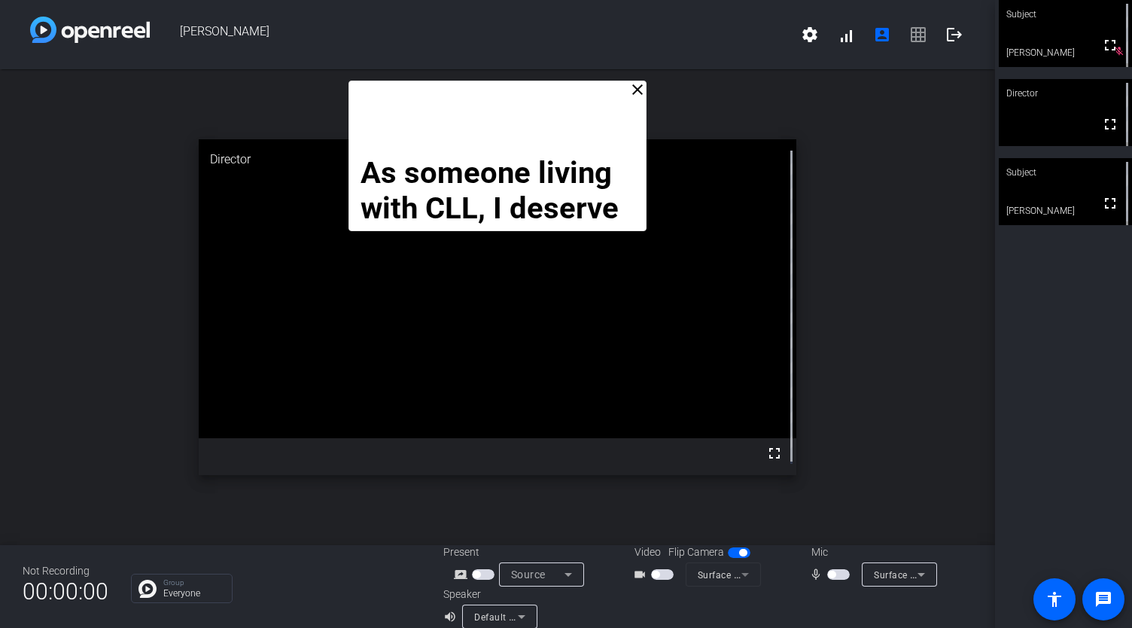
click at [610, 91] on div "As someone living with CLL, I deserve access to a model of care that recognizes…" at bounding box center [497, 156] width 299 height 151
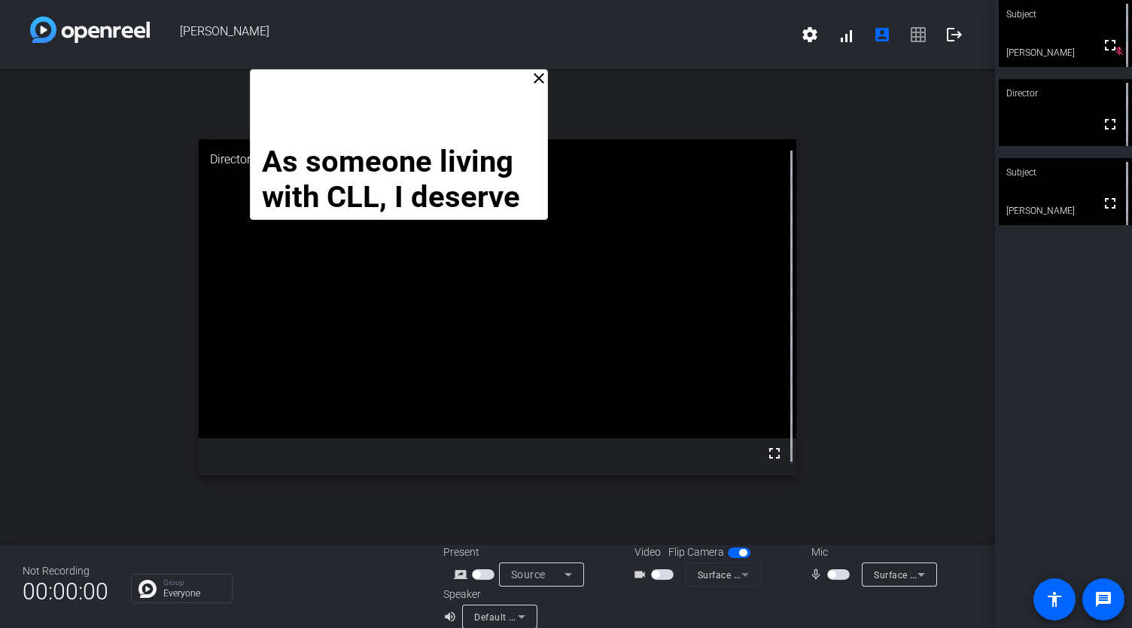
drag, startPoint x: 601, startPoint y: 92, endPoint x: 502, endPoint y: 47, distance: 108.4
click at [502, 47] on div "[PERSON_NAME] settings signal_cellular_alt account_box grid_on logout close As …" at bounding box center [497, 314] width 995 height 628
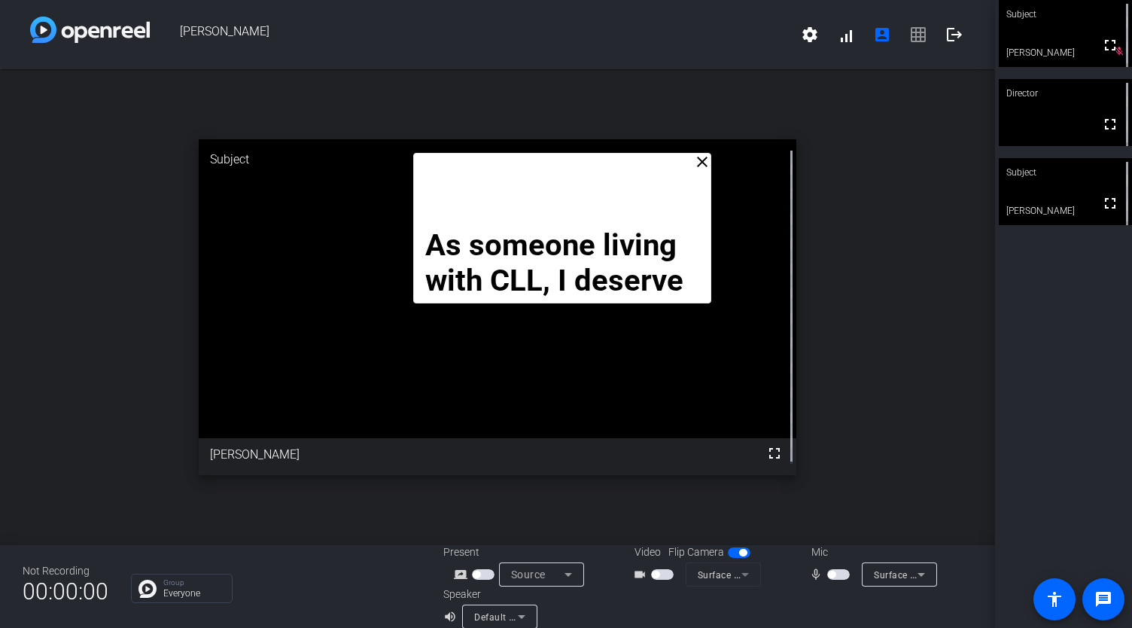
drag, startPoint x: 541, startPoint y: 218, endPoint x: 665, endPoint y: 218, distance: 124.2
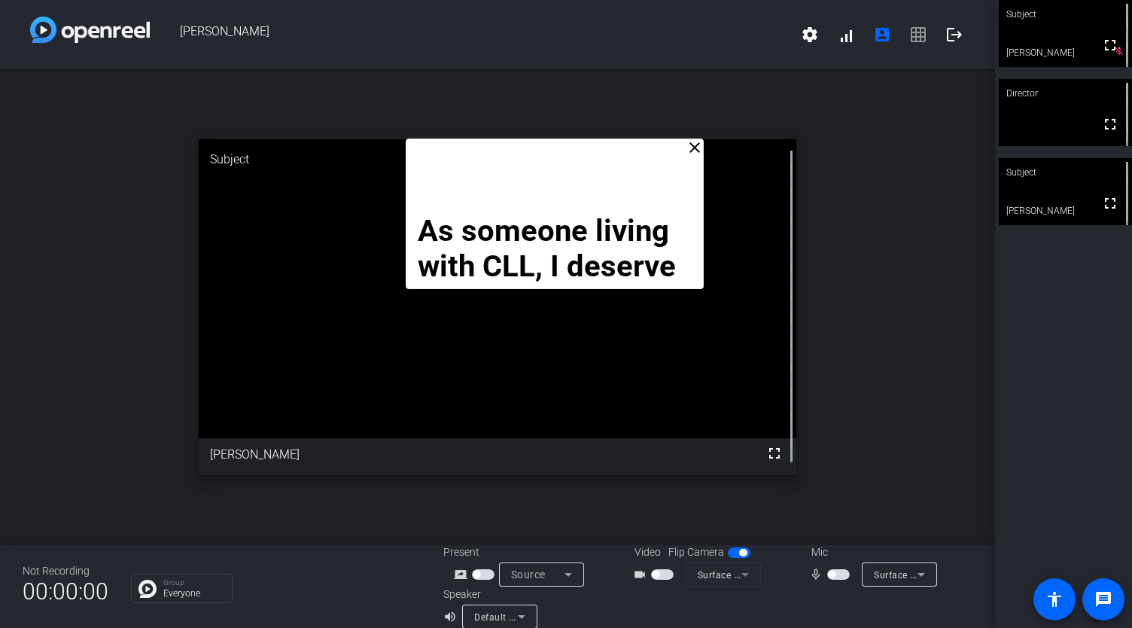
click at [668, 153] on div "As someone living with CLL, I deserve access to a model of care that recognizes…" at bounding box center [555, 213] width 299 height 151
click at [620, 148] on div "As someone living with CLL, I deserve access to a model of care that recognizes…" at bounding box center [555, 213] width 299 height 151
click at [649, 157] on div "As someone living with CLL, I deserve access to a model of care that recognizes…" at bounding box center [555, 213] width 299 height 151
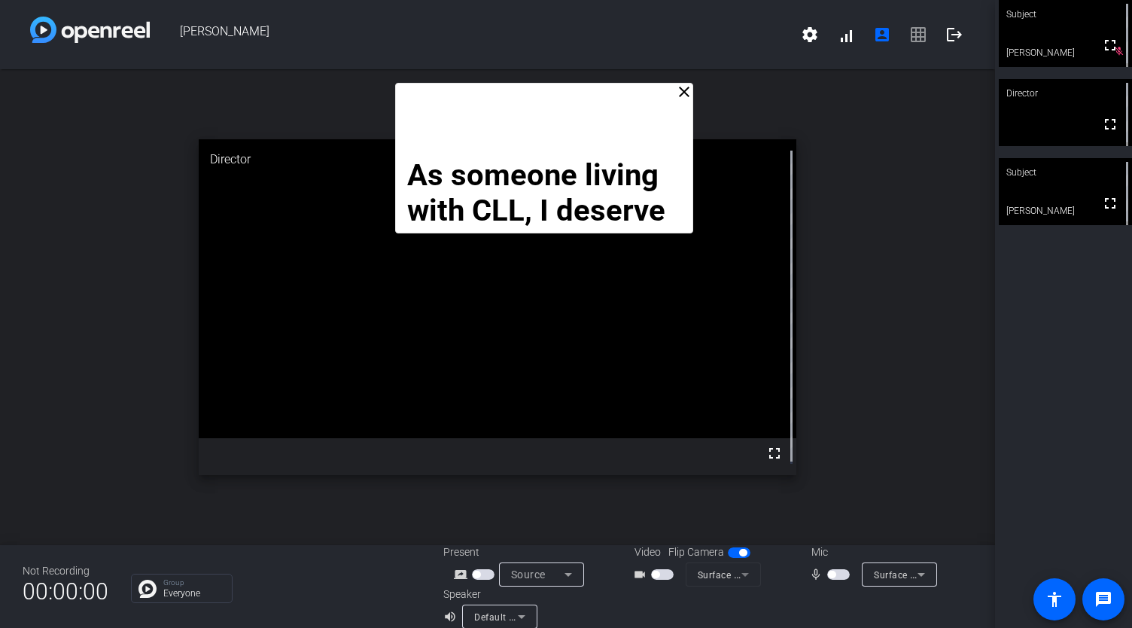
drag, startPoint x: 649, startPoint y: 158, endPoint x: 638, endPoint y: 102, distance: 57.4
click at [638, 102] on div "As someone living with CLL, I deserve access to a model of care that recognizes…" at bounding box center [544, 158] width 299 height 151
click at [642, 101] on div "As someone living with CLL, I deserve access to a model of care that recognizes…" at bounding box center [544, 157] width 299 height 151
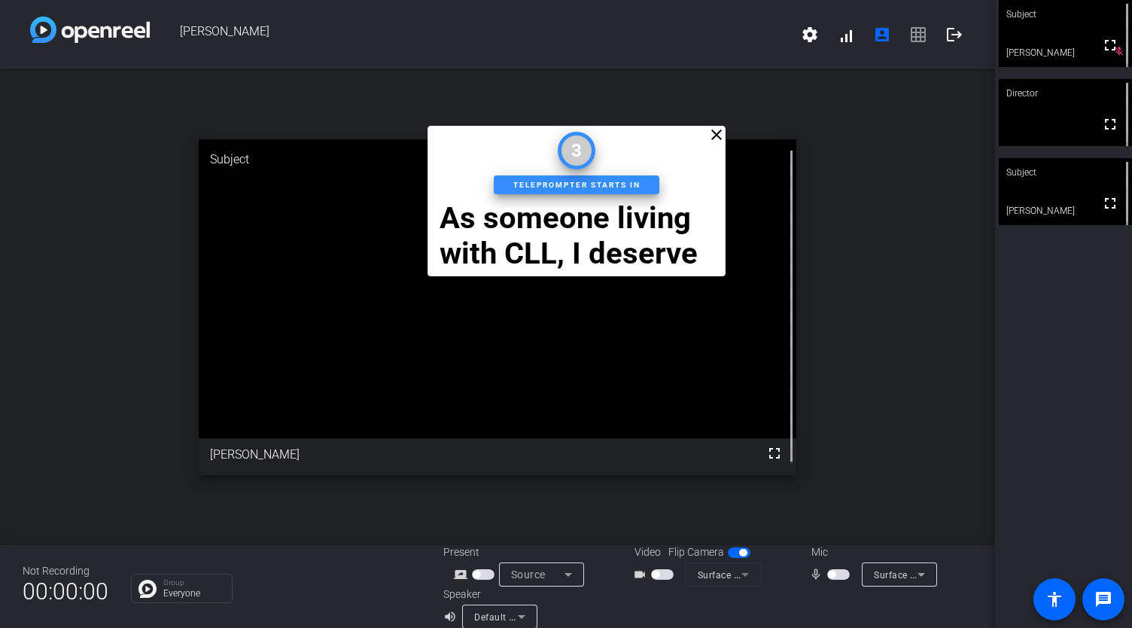
drag, startPoint x: 629, startPoint y: 102, endPoint x: 662, endPoint y: 145, distance: 54.8
click at [662, 145] on div "close As someone living with CLL, I deserve access to a model of care that reco…" at bounding box center [576, 201] width 299 height 151
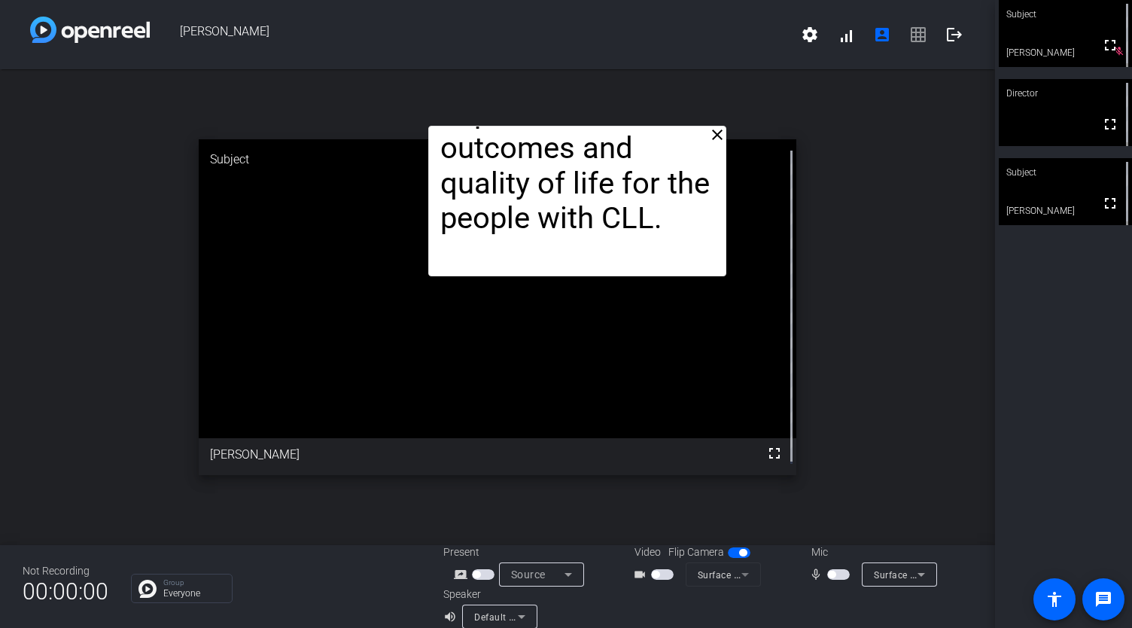
drag, startPoint x: 658, startPoint y: 263, endPoint x: 644, endPoint y: 257, distance: 14.8
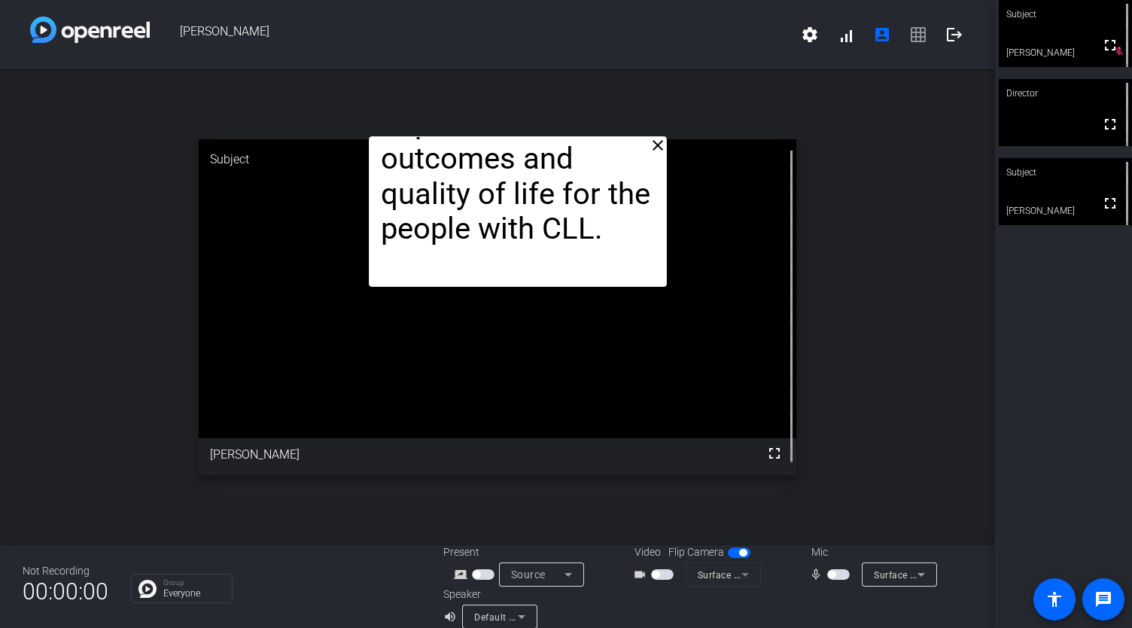
drag, startPoint x: 686, startPoint y: 136, endPoint x: 627, endPoint y: 147, distance: 60.4
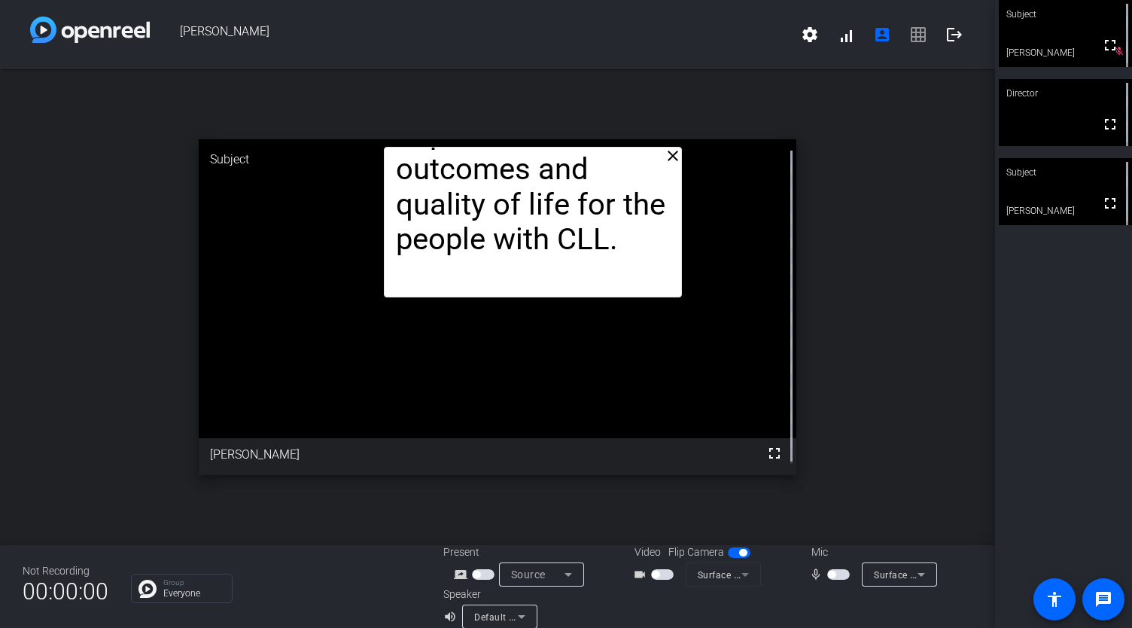
drag, startPoint x: 661, startPoint y: 285, endPoint x: 676, endPoint y: 296, distance: 18.4
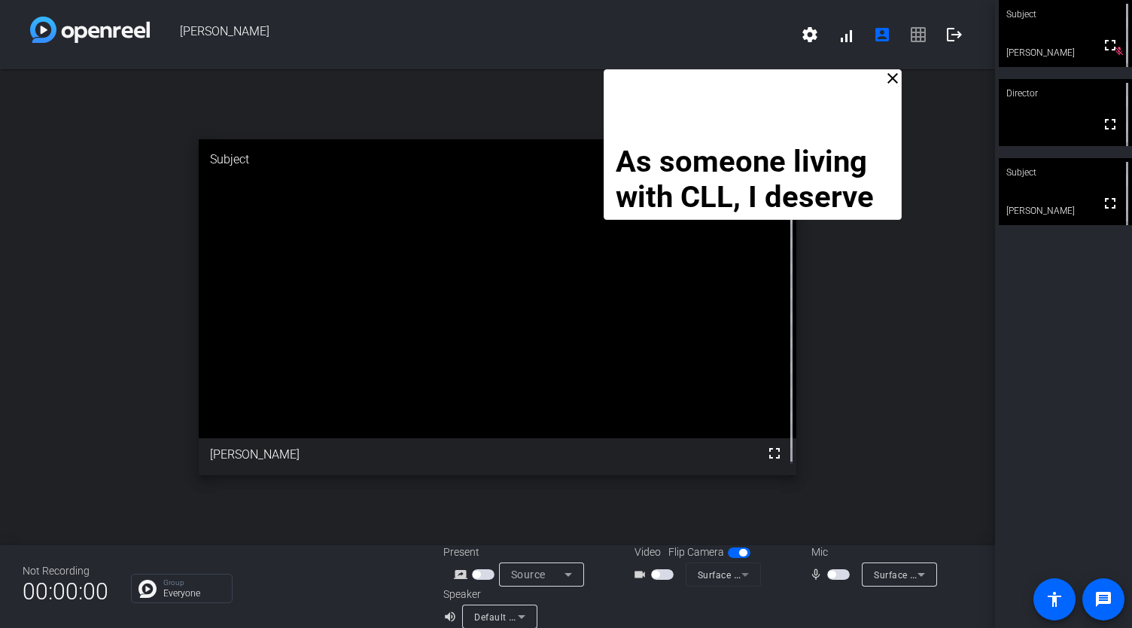
drag, startPoint x: 512, startPoint y: 169, endPoint x: 732, endPoint y: 75, distance: 239.1
click at [732, 75] on div "As someone living with CLL, I deserve access to a model of care that recognizes…" at bounding box center [753, 144] width 299 height 151
click at [829, 577] on span "button" at bounding box center [832, 574] width 8 height 8
click at [832, 574] on span "button" at bounding box center [838, 574] width 23 height 11
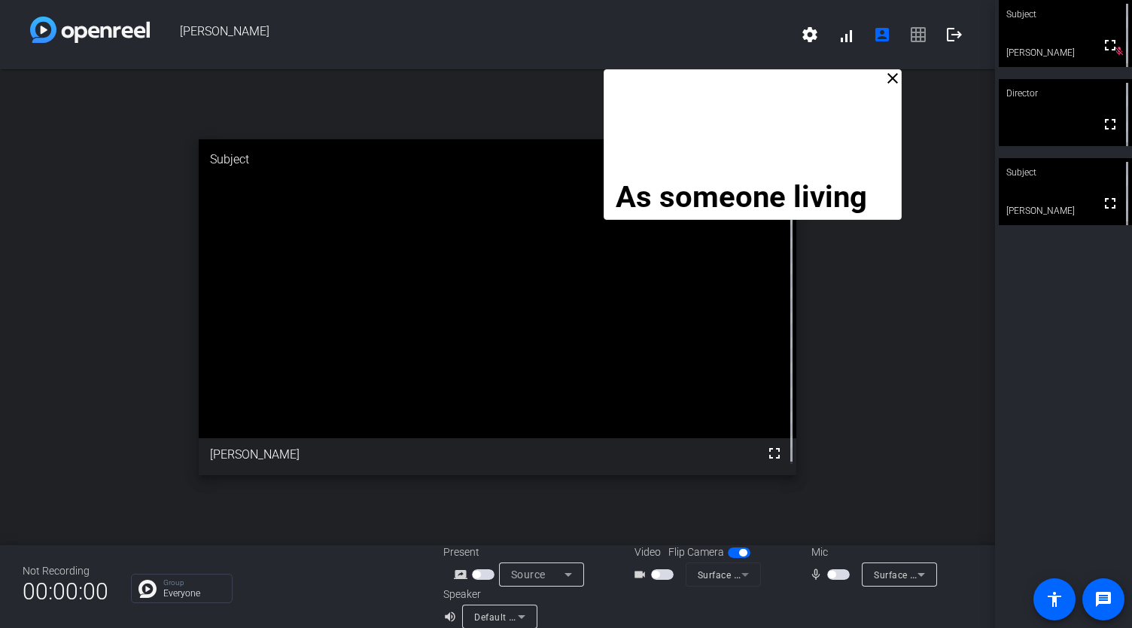
click at [833, 572] on span "button" at bounding box center [838, 574] width 23 height 11
click at [827, 574] on span "button" at bounding box center [838, 574] width 23 height 11
click at [832, 570] on span "button" at bounding box center [838, 574] width 23 height 11
click at [831, 576] on span "button" at bounding box center [838, 574] width 23 height 11
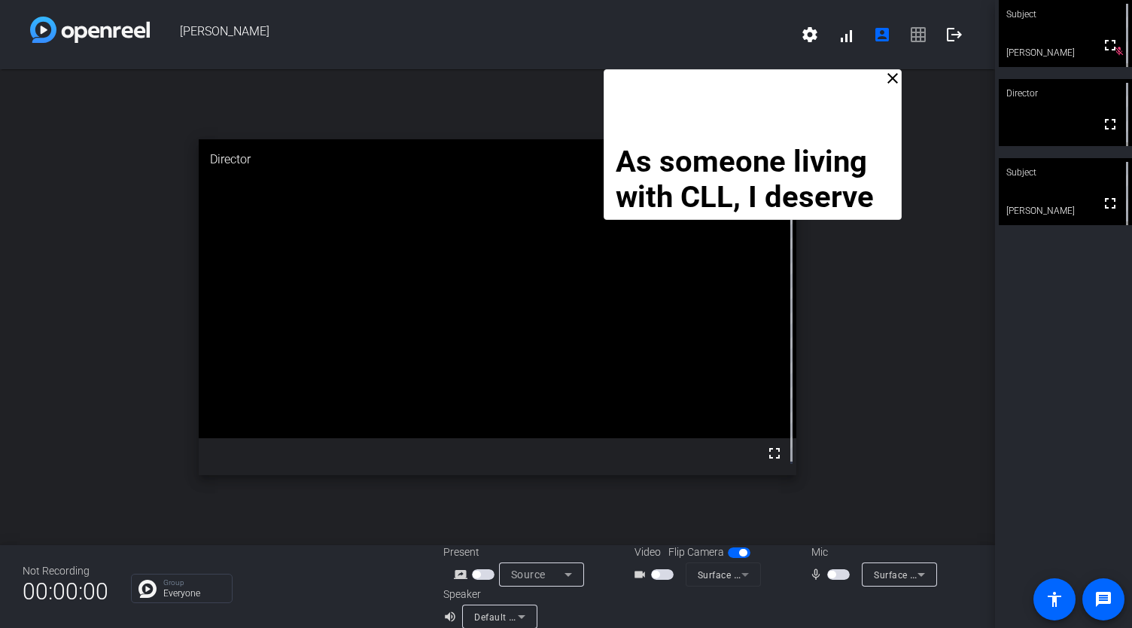
click at [832, 575] on span "button" at bounding box center [838, 574] width 23 height 11
click at [832, 579] on span "button" at bounding box center [838, 574] width 23 height 11
click at [835, 578] on span "button" at bounding box center [838, 574] width 23 height 11
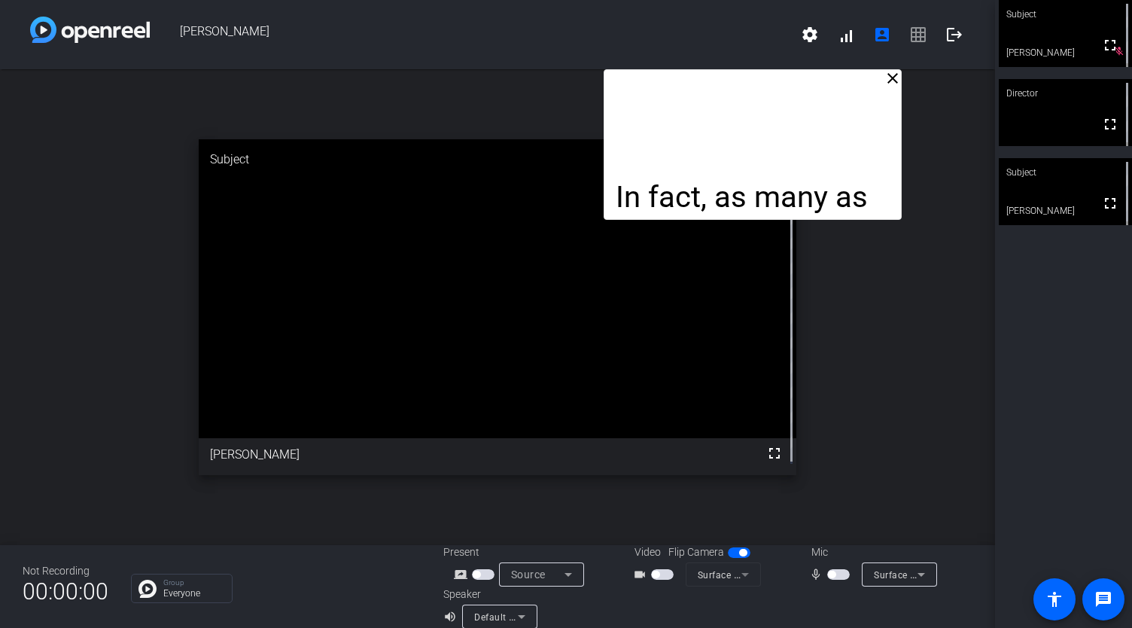
click at [832, 576] on span "button" at bounding box center [838, 574] width 23 height 11
click at [891, 78] on mat-icon "close" at bounding box center [893, 78] width 18 height 18
